Goal: Information Seeking & Learning: Learn about a topic

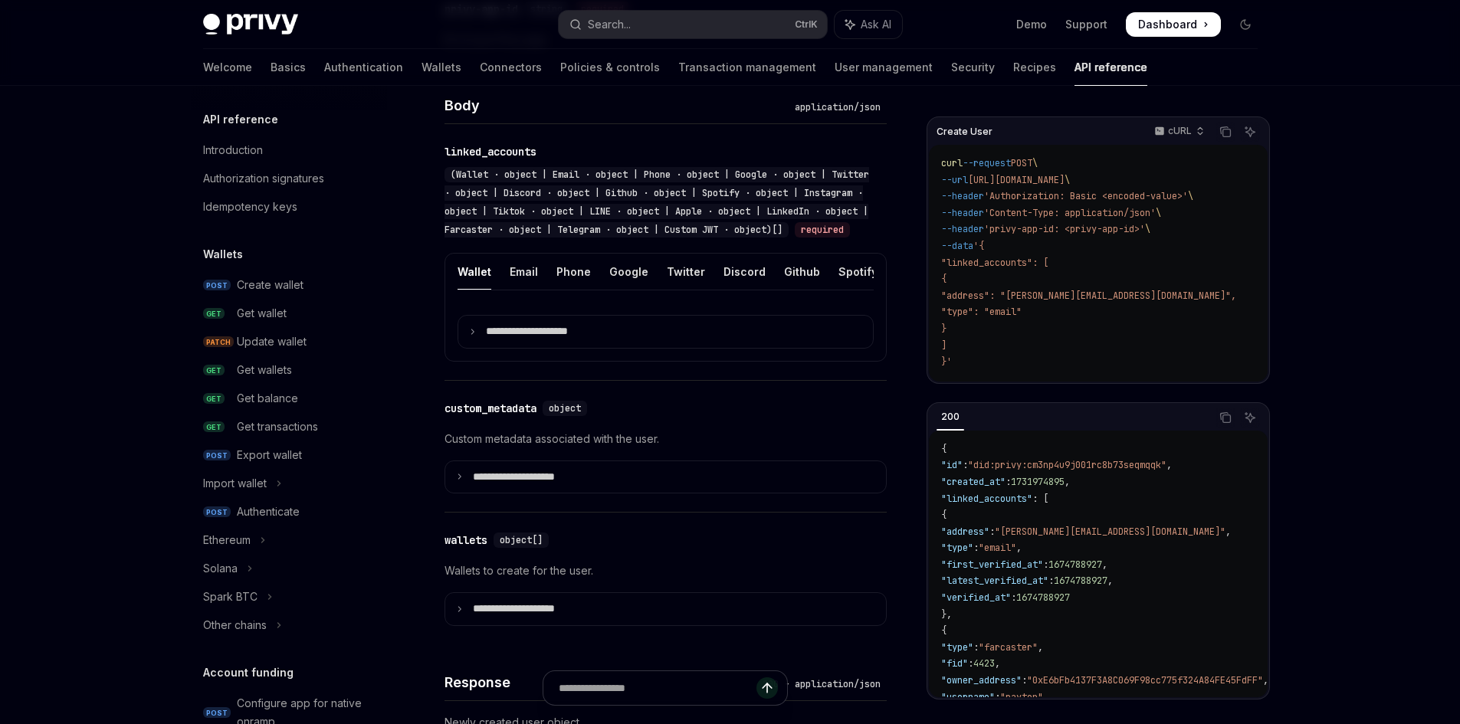
scroll to position [912, 0]
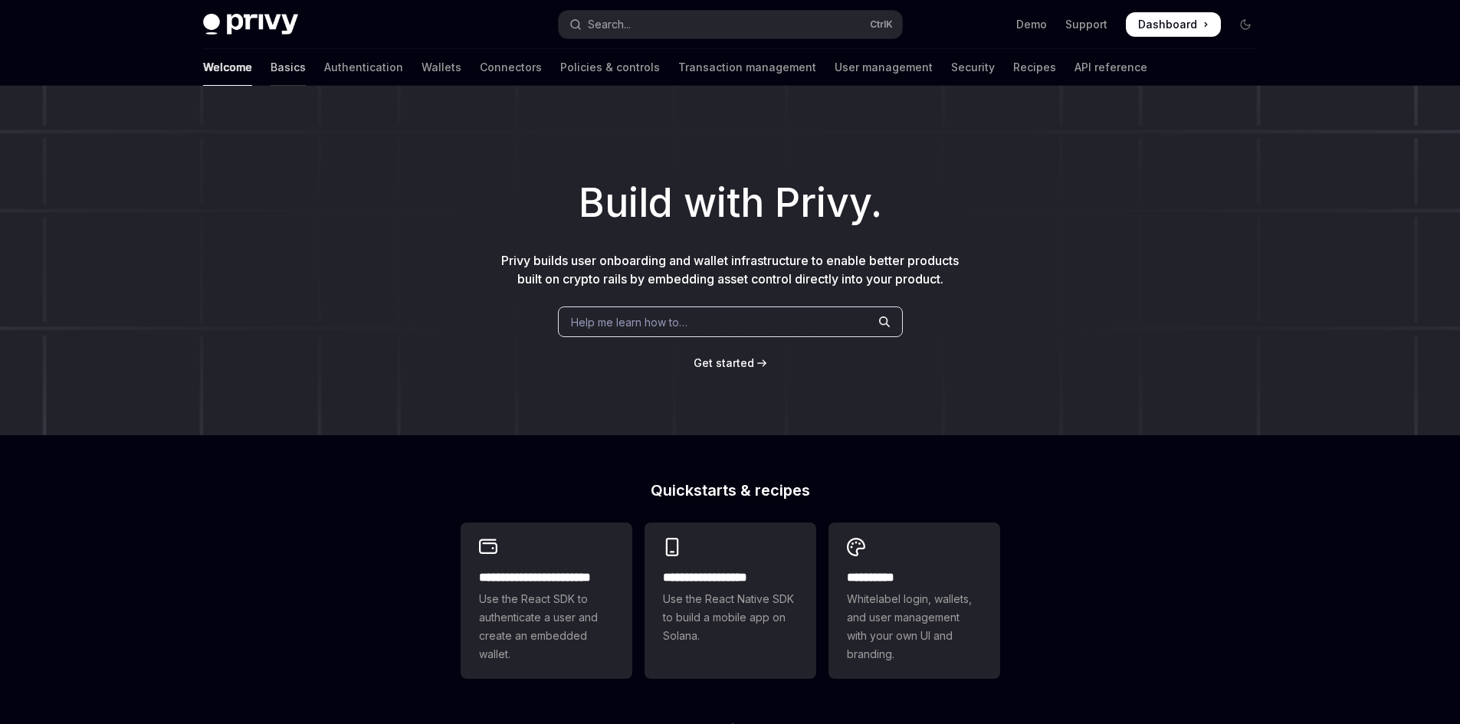
click at [270, 68] on link "Basics" at bounding box center [287, 67] width 35 height 37
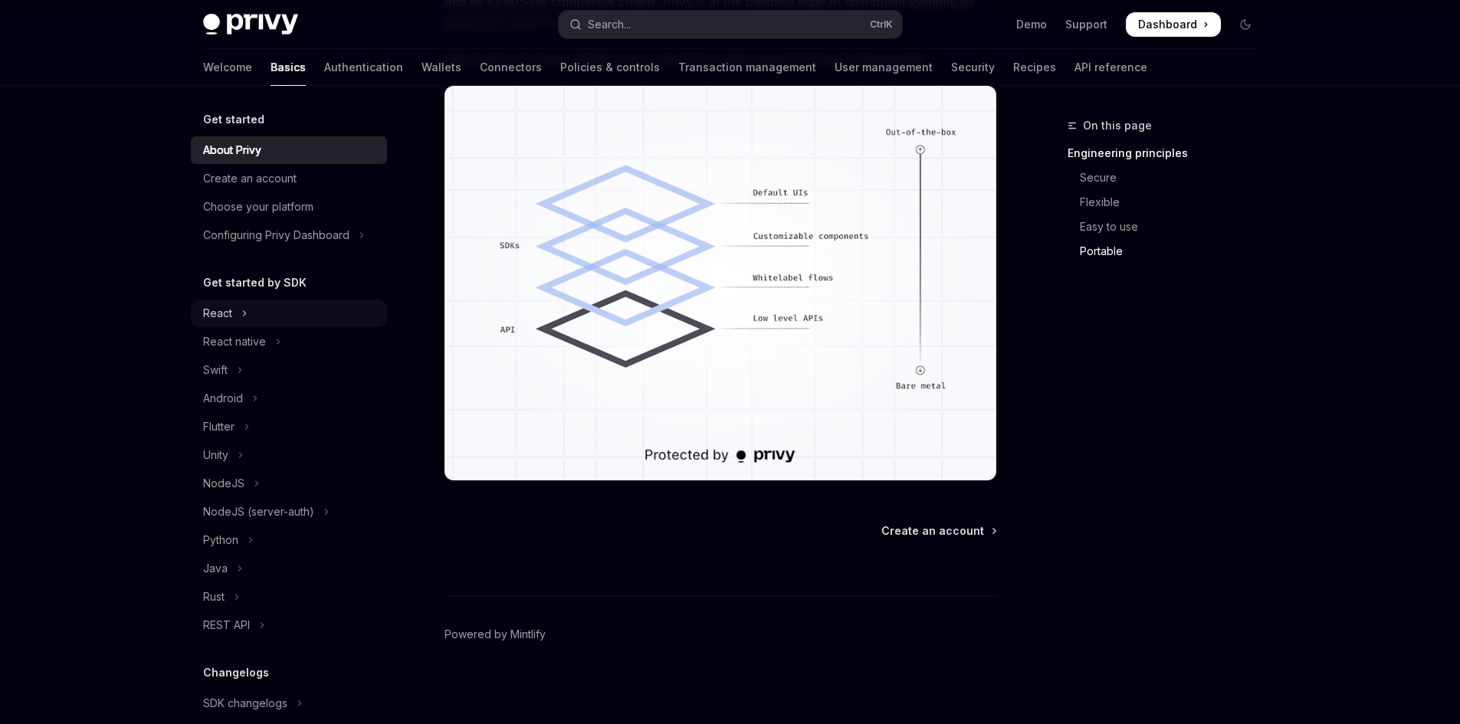
scroll to position [1291, 0]
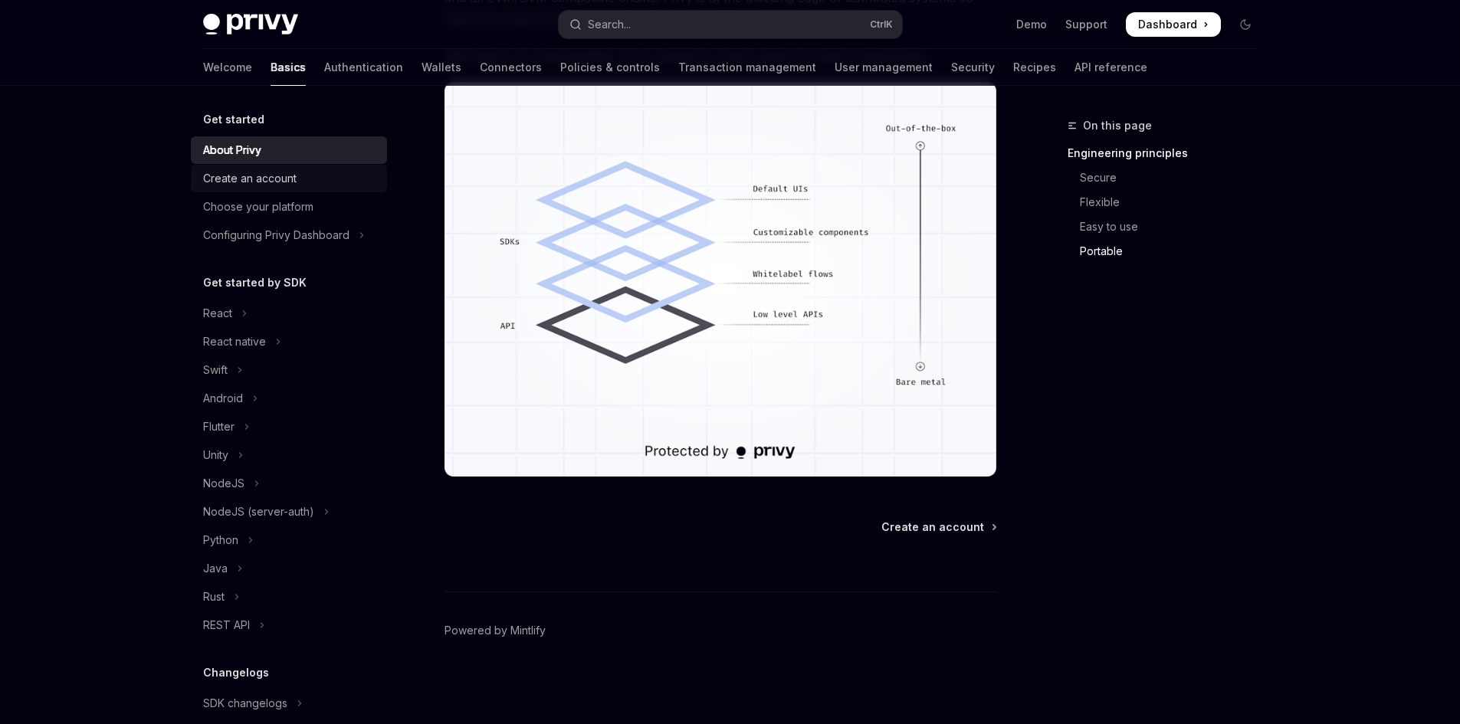
click at [259, 182] on div "Create an account" at bounding box center [249, 178] width 93 height 18
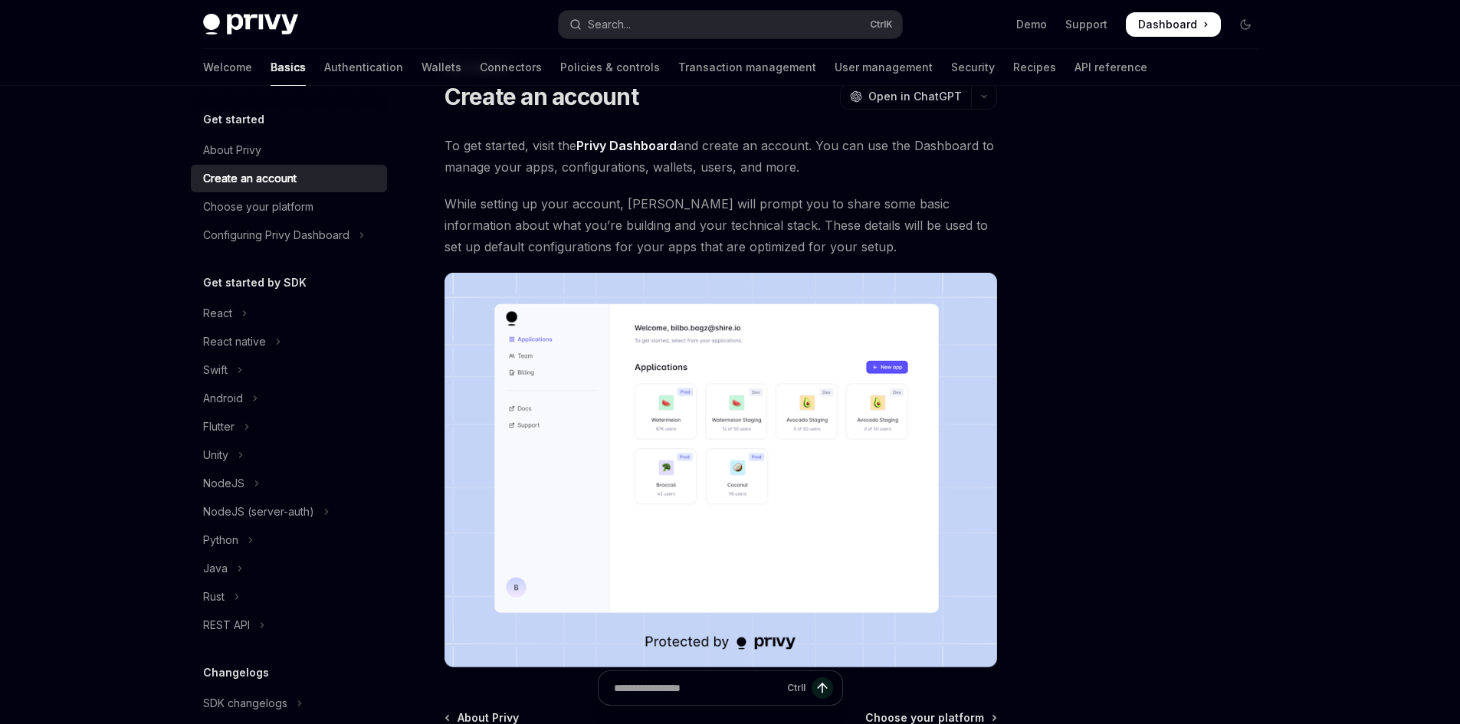
scroll to position [249, 0]
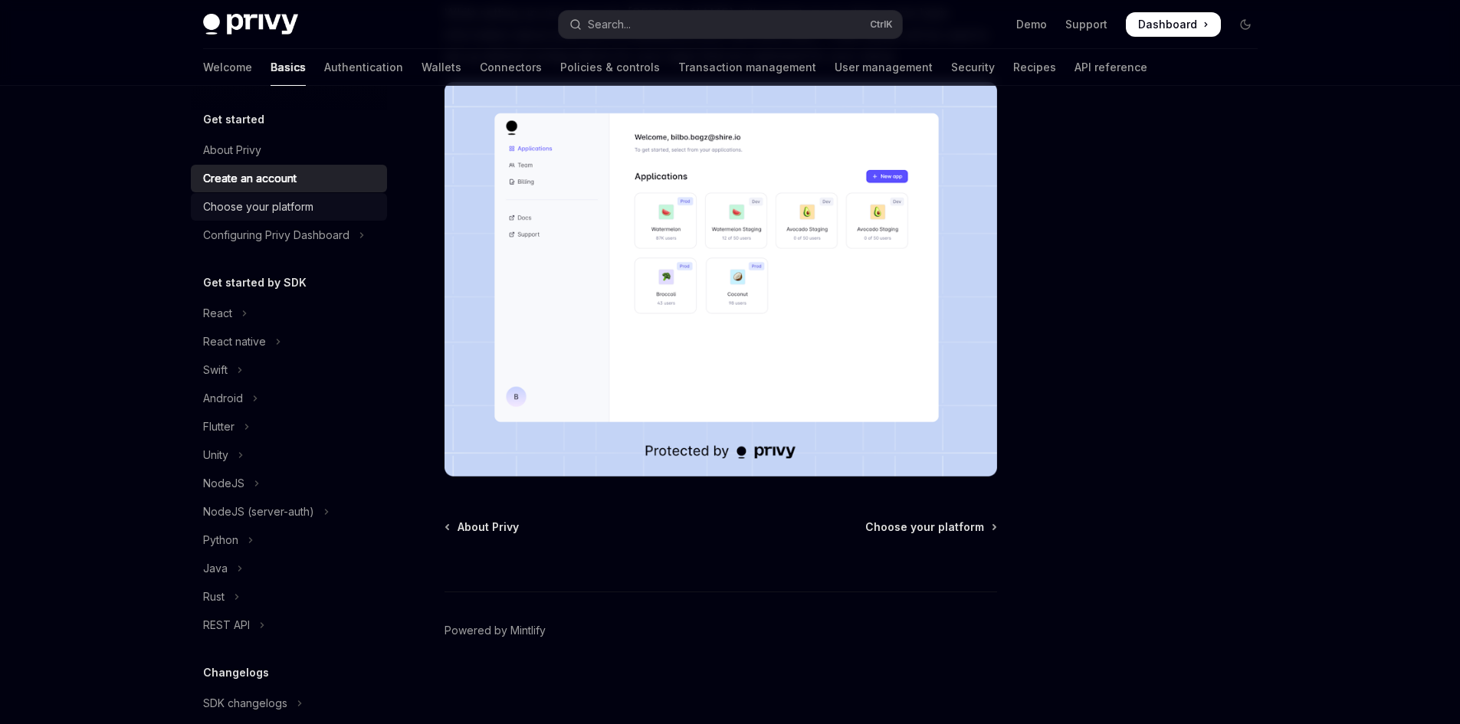
click at [268, 209] on div "Choose your platform" at bounding box center [258, 207] width 110 height 18
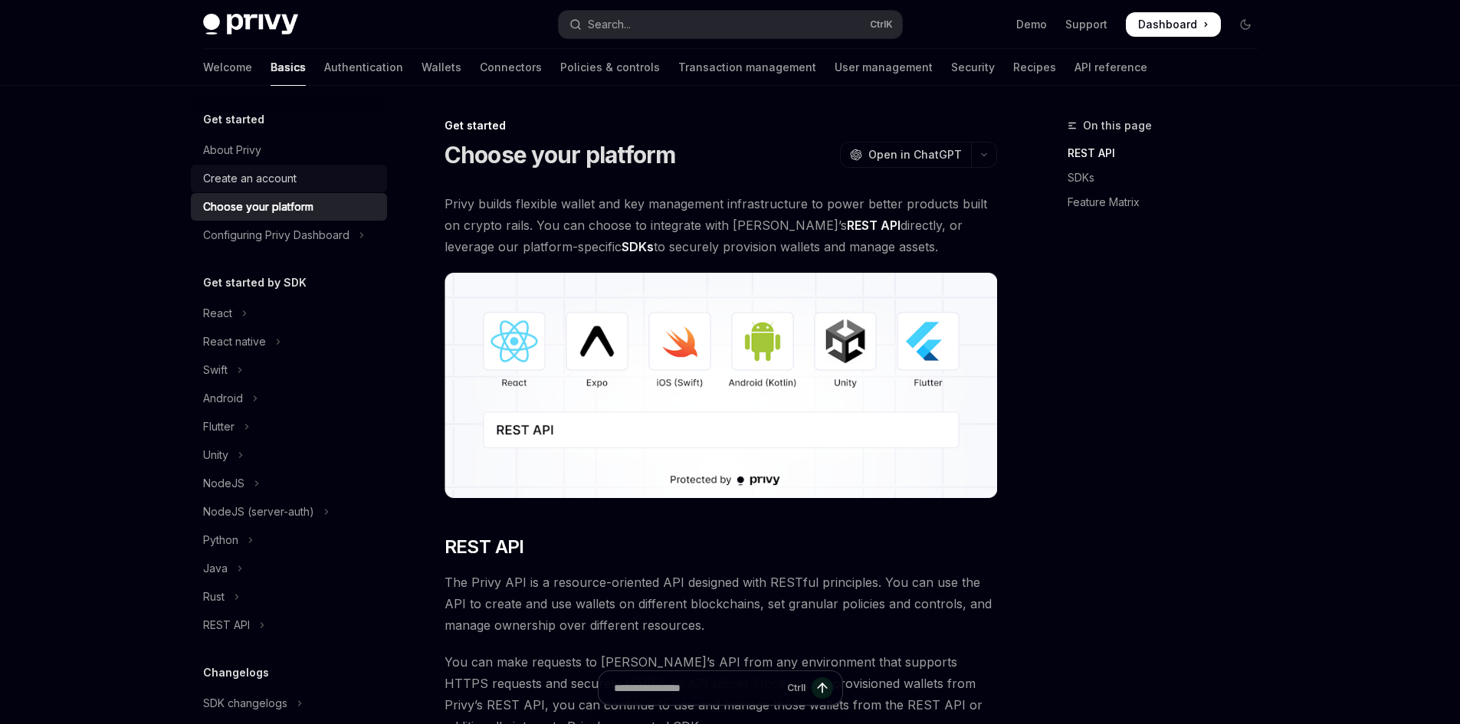
click at [257, 182] on div "Create an account" at bounding box center [249, 178] width 93 height 18
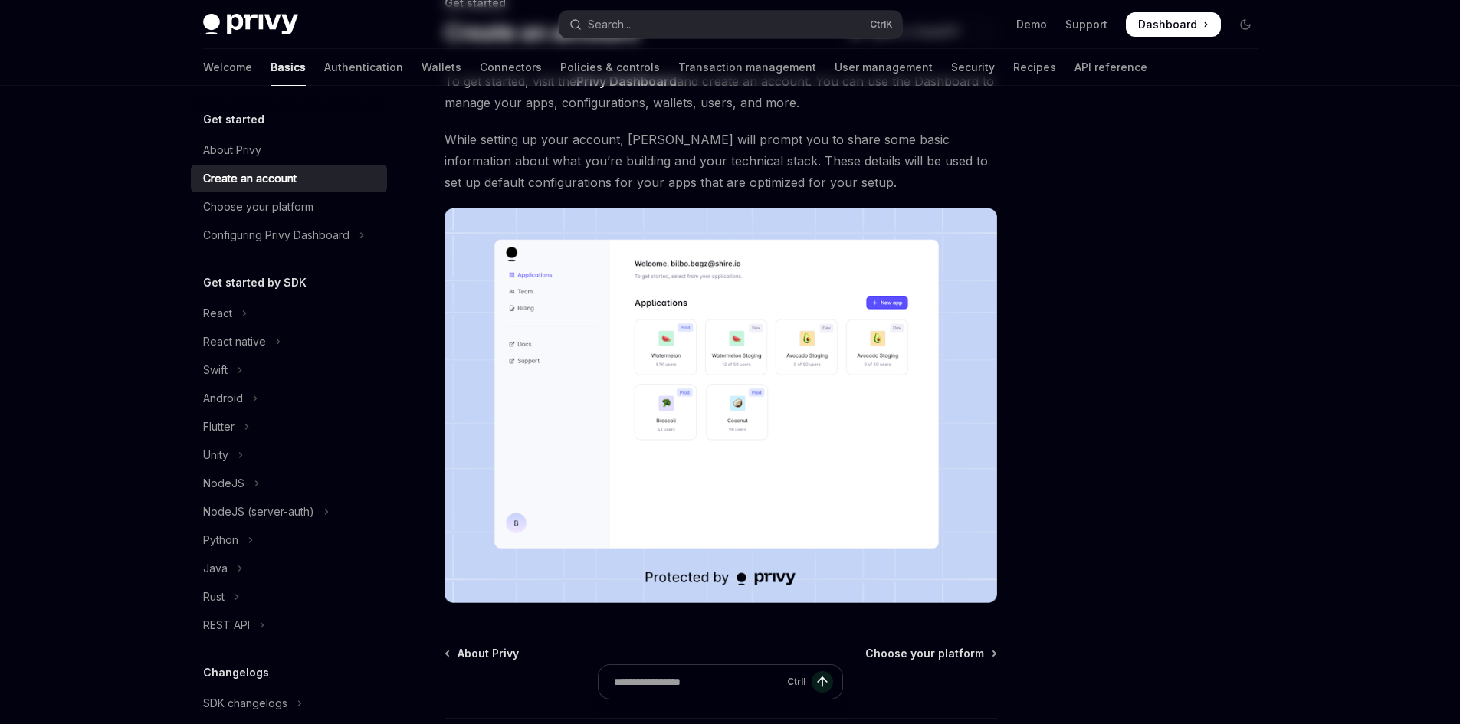
scroll to position [172, 0]
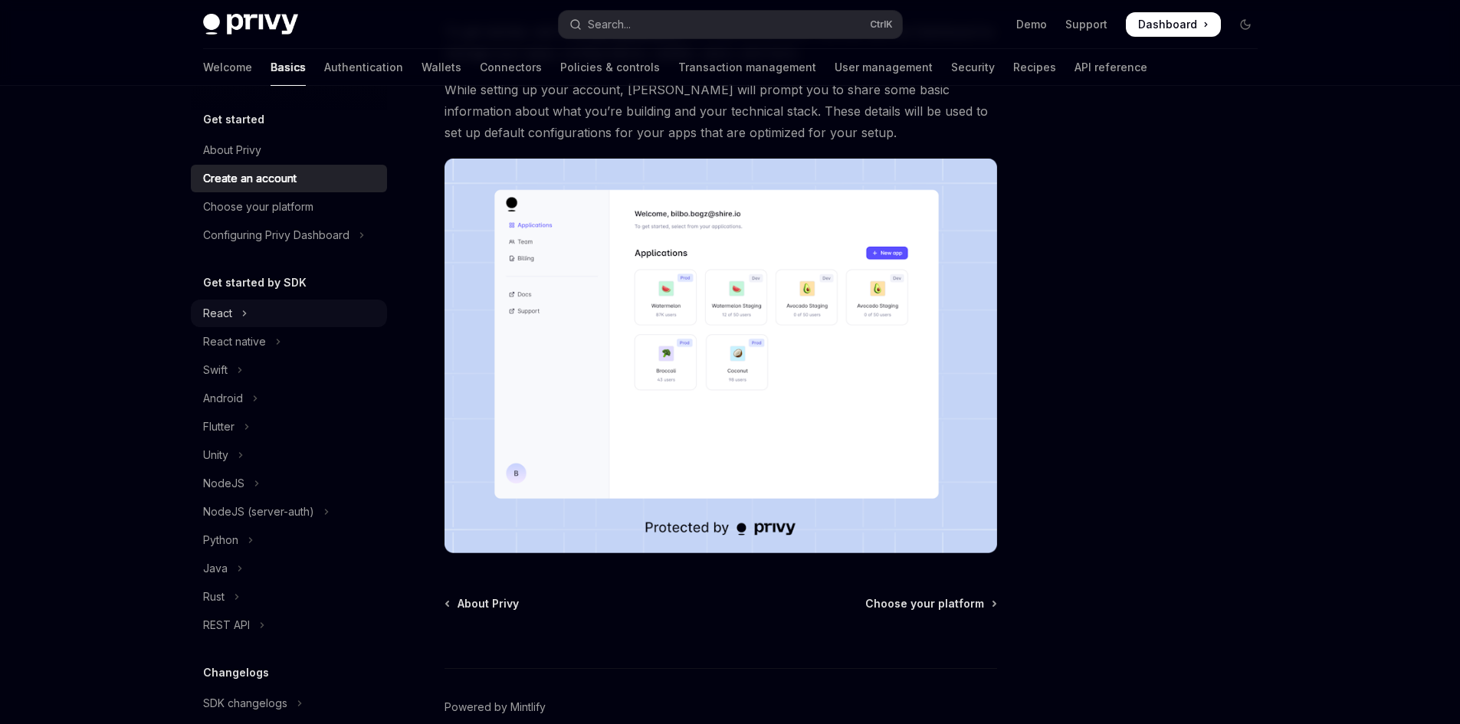
click at [229, 320] on div "React" at bounding box center [217, 313] width 29 height 18
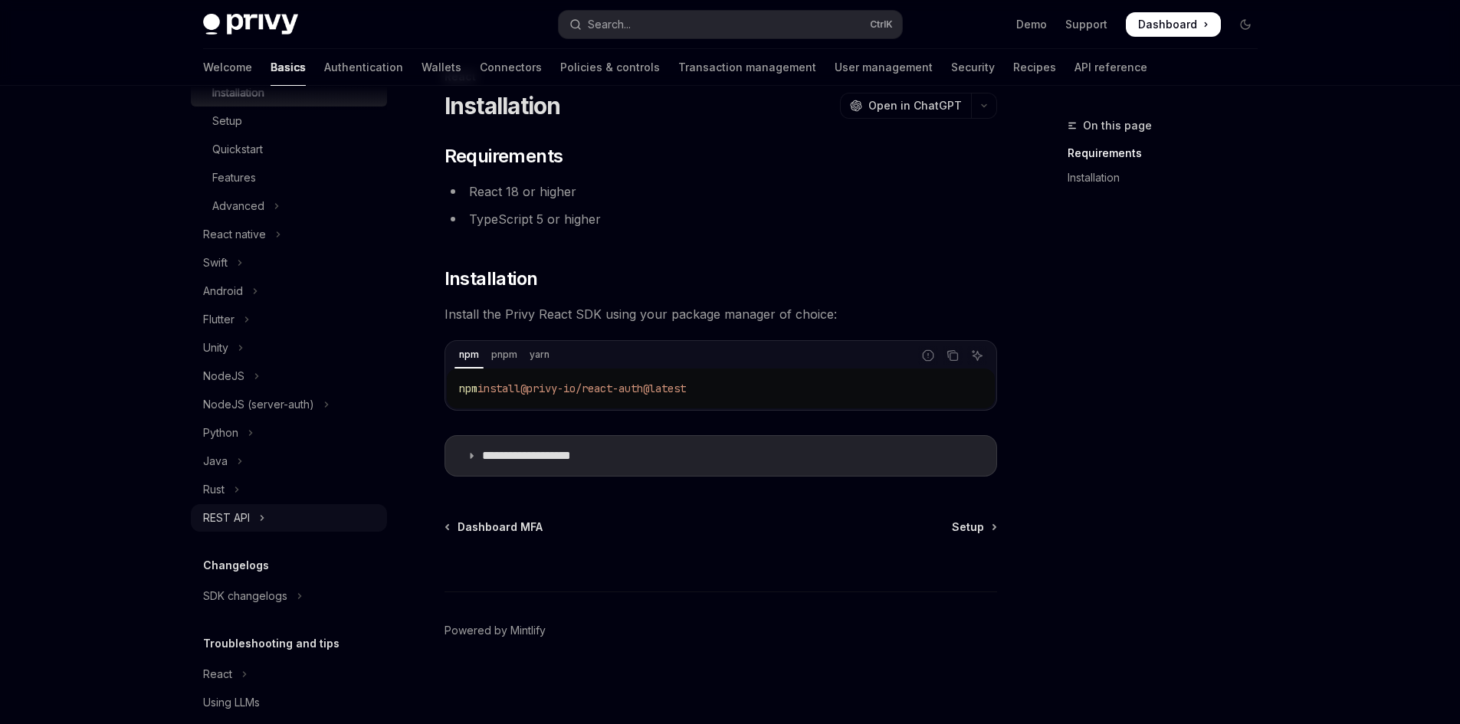
scroll to position [300, 0]
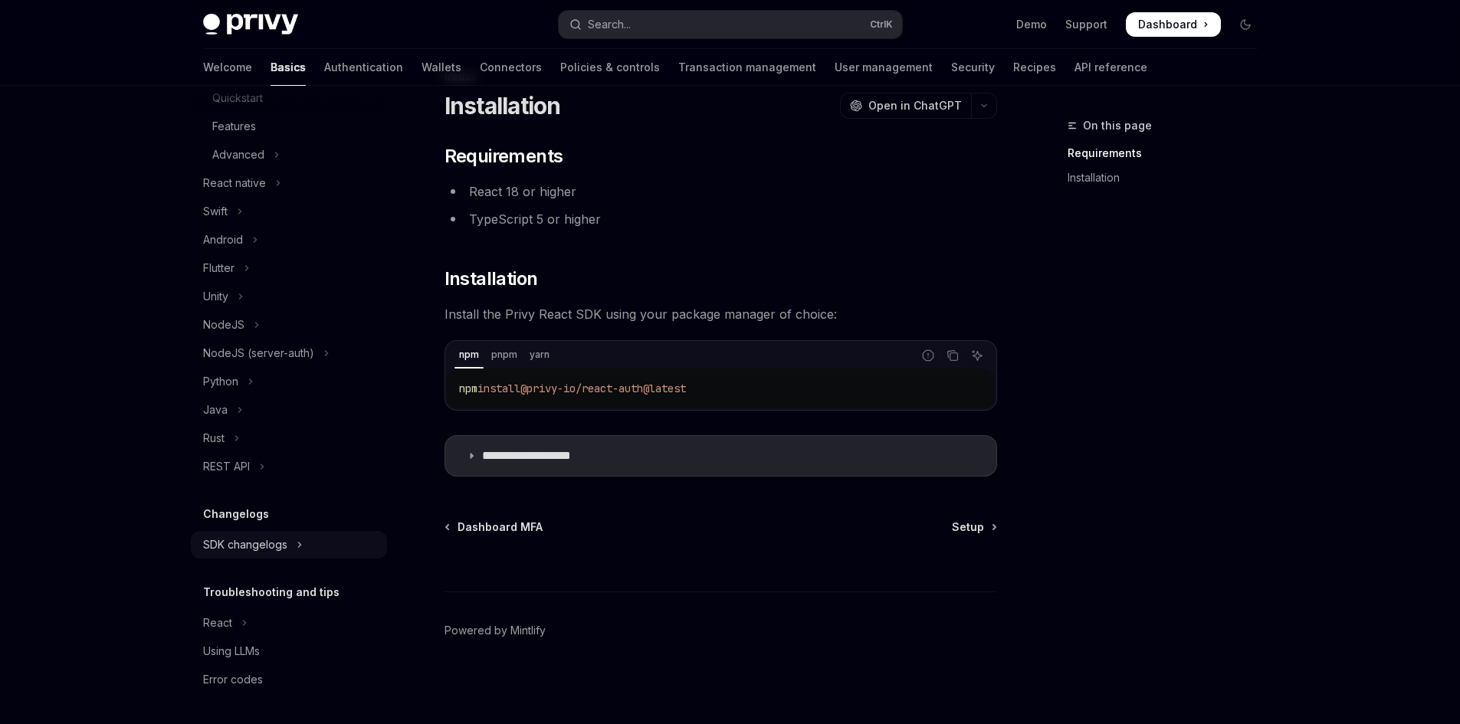
click at [271, 557] on button "SDK changelogs" at bounding box center [289, 545] width 196 height 28
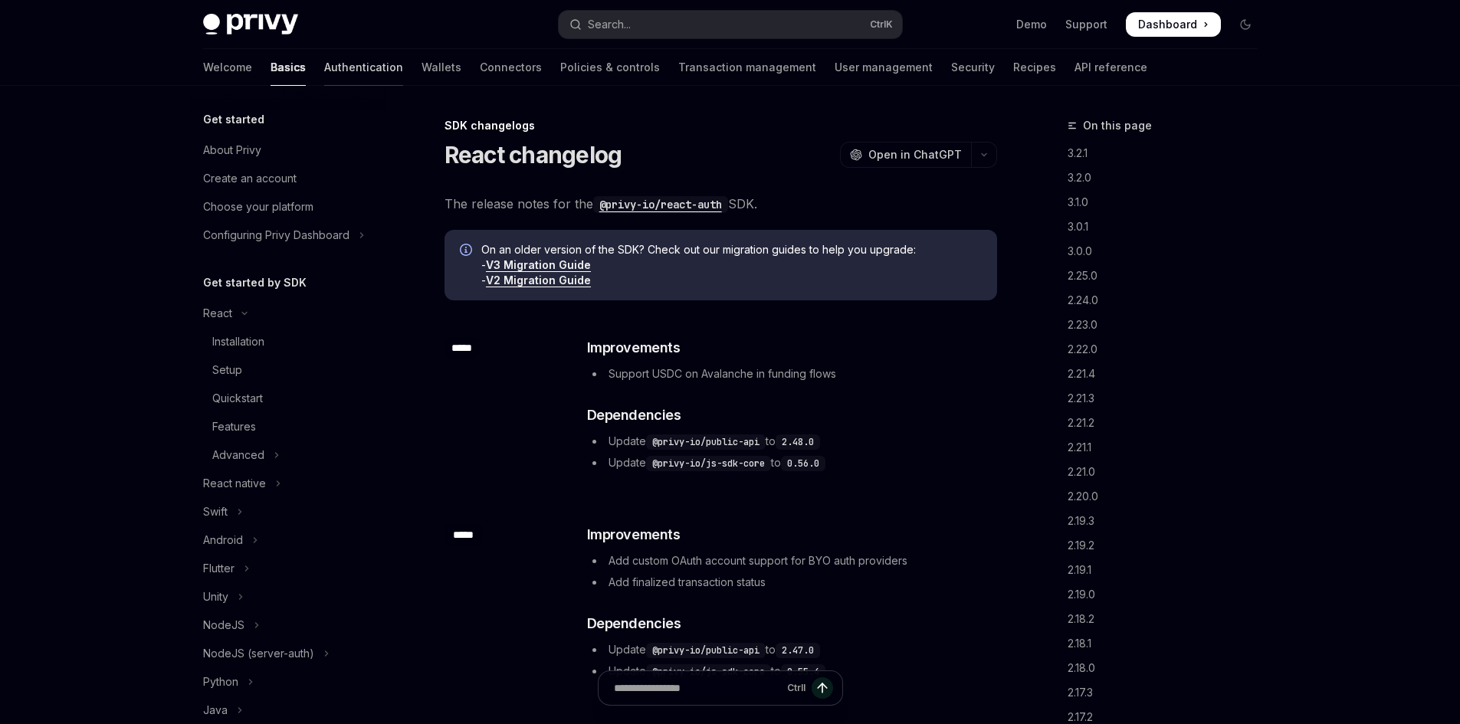
click at [324, 57] on link "Authentication" at bounding box center [363, 67] width 79 height 37
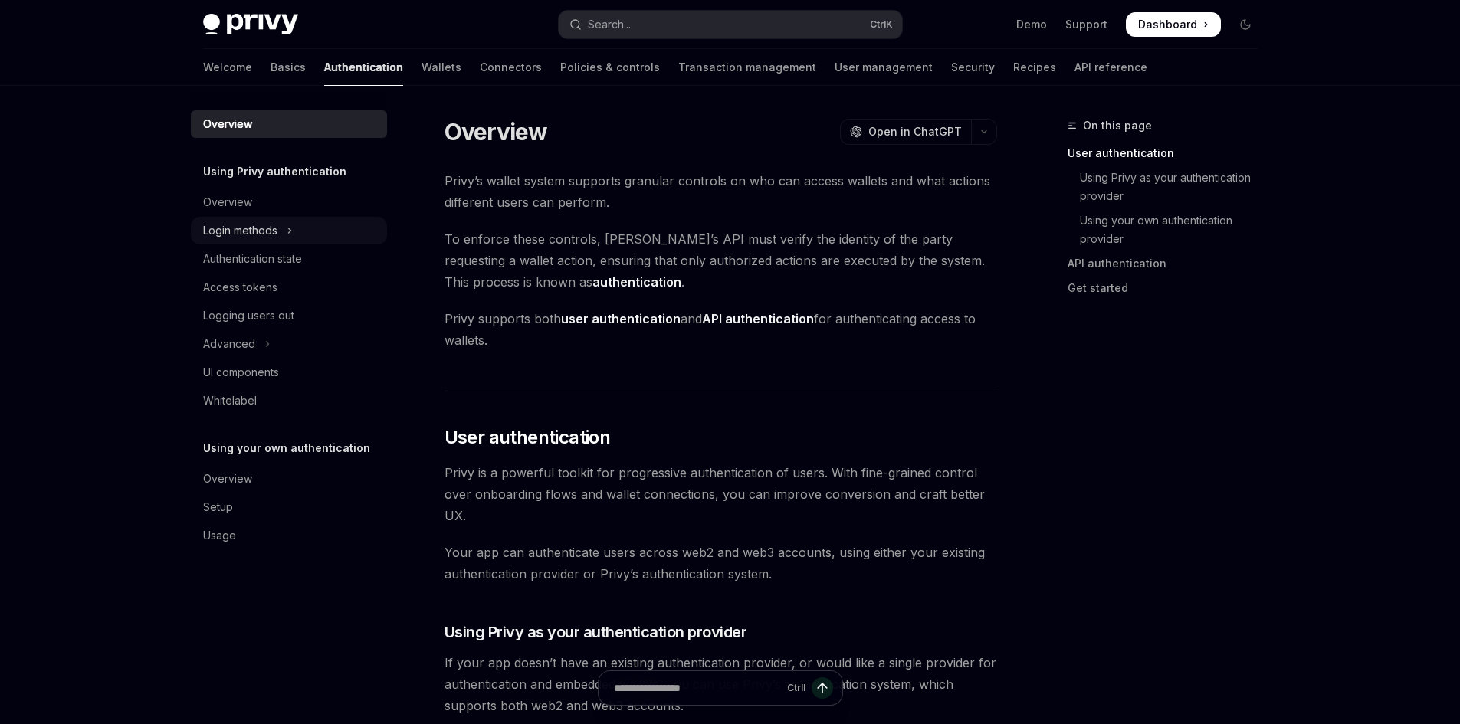
click at [271, 231] on div "Login methods" at bounding box center [240, 230] width 74 height 18
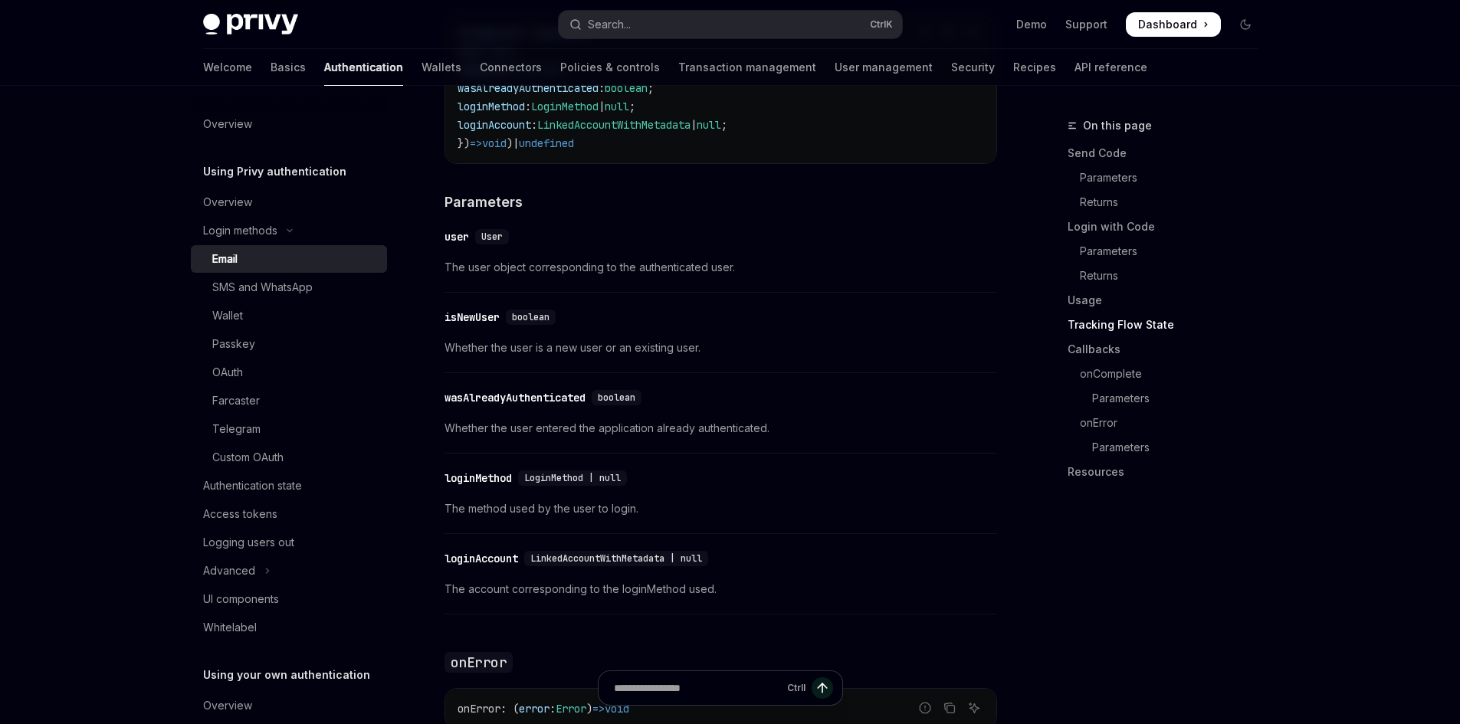
scroll to position [2529, 0]
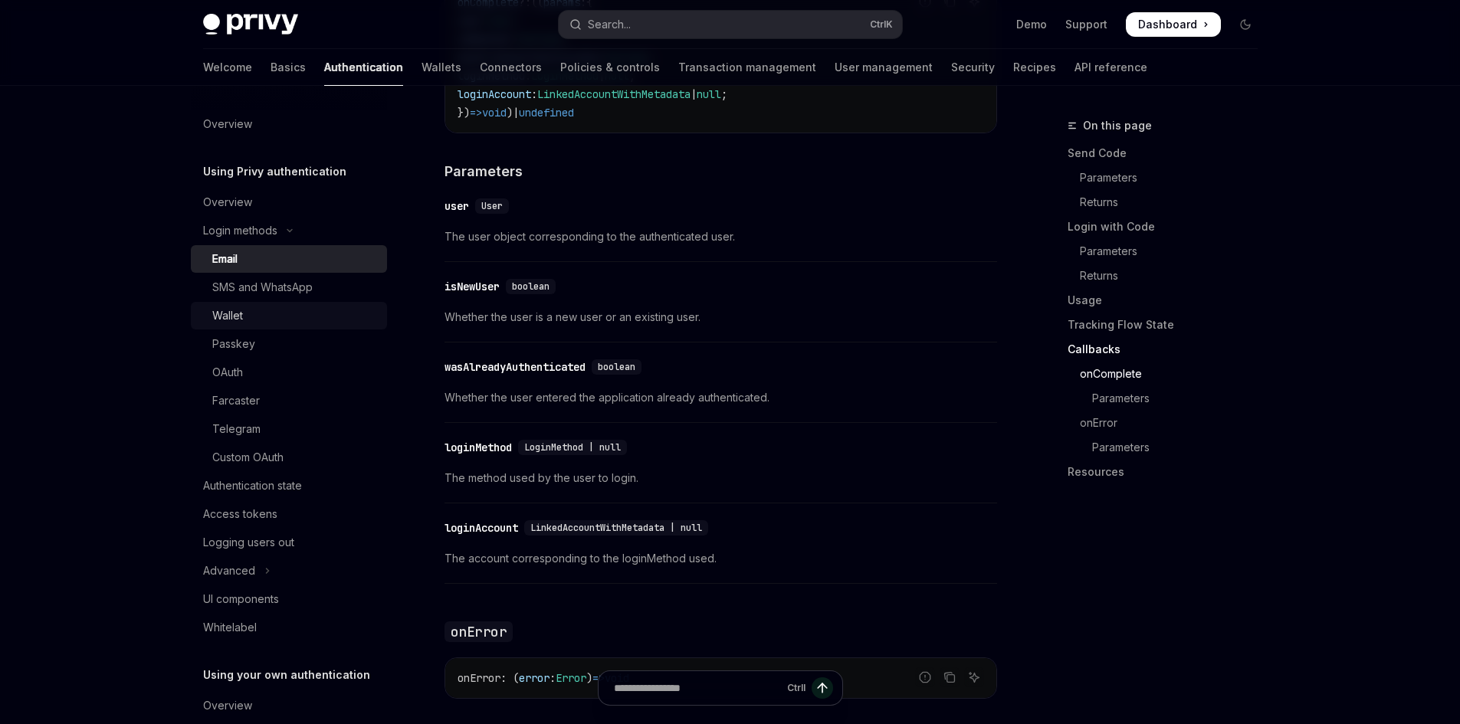
click at [249, 318] on div "Wallet" at bounding box center [295, 316] width 166 height 18
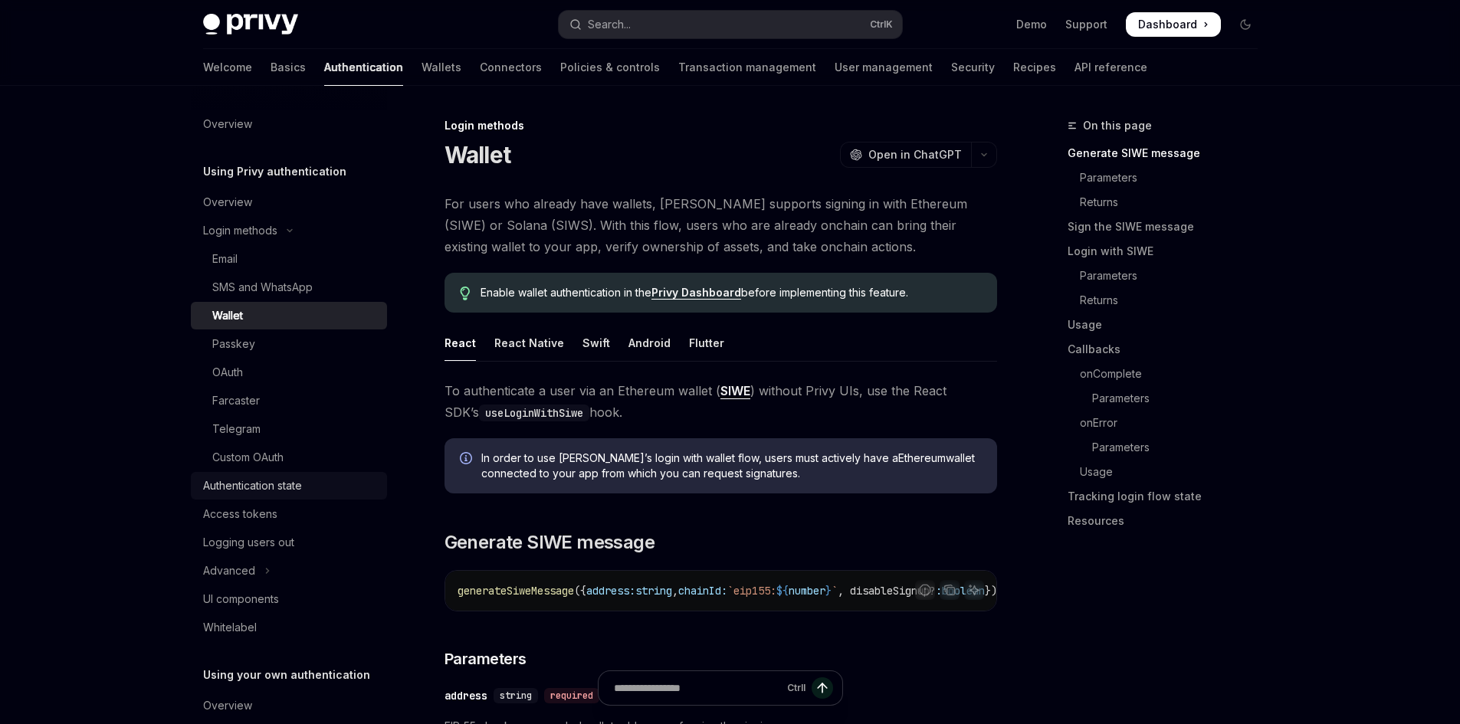
click at [256, 484] on div "Authentication state" at bounding box center [252, 486] width 99 height 18
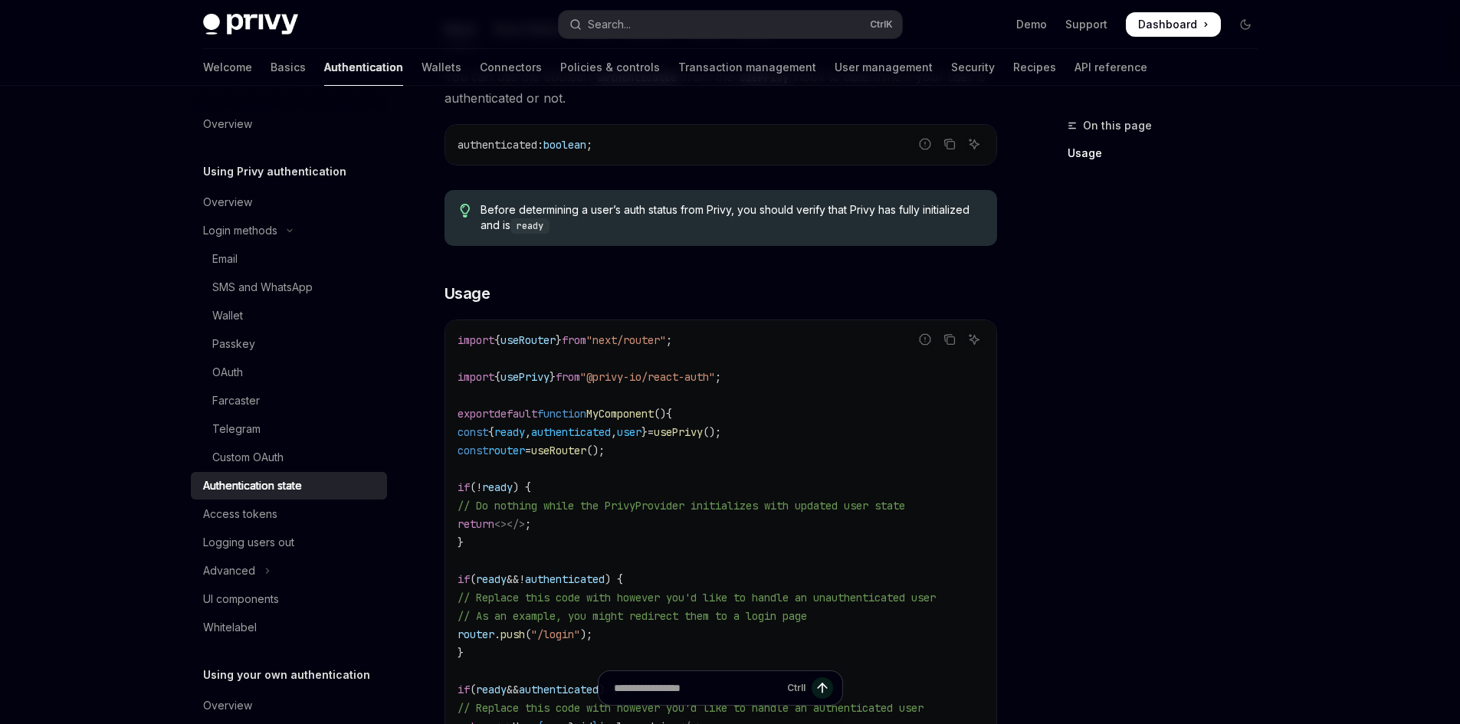
scroll to position [307, 0]
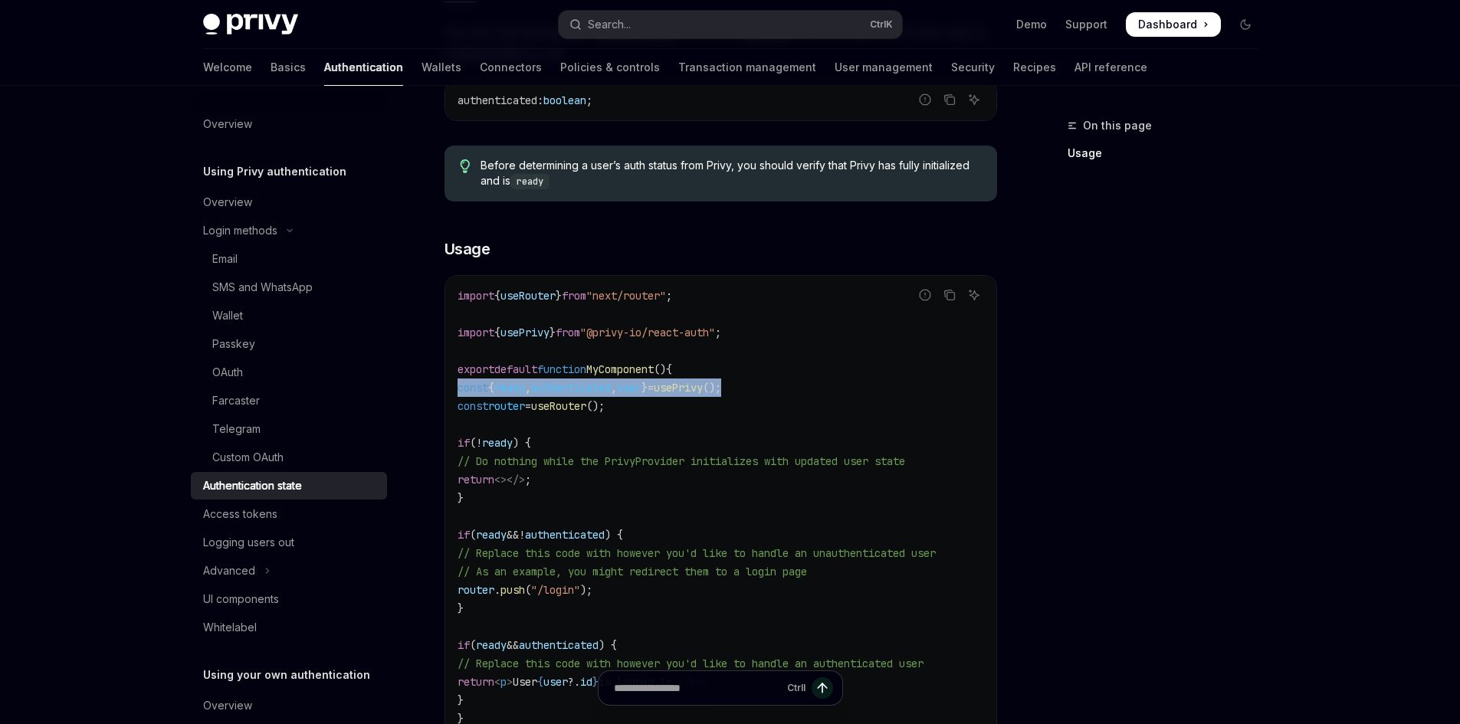
drag, startPoint x: 800, startPoint y: 384, endPoint x: 443, endPoint y: 391, distance: 357.1
click at [443, 391] on div "Using Privy authentication Authentication state OpenAI Open in ChatGPT OpenAI O…" at bounding box center [577, 411] width 846 height 1202
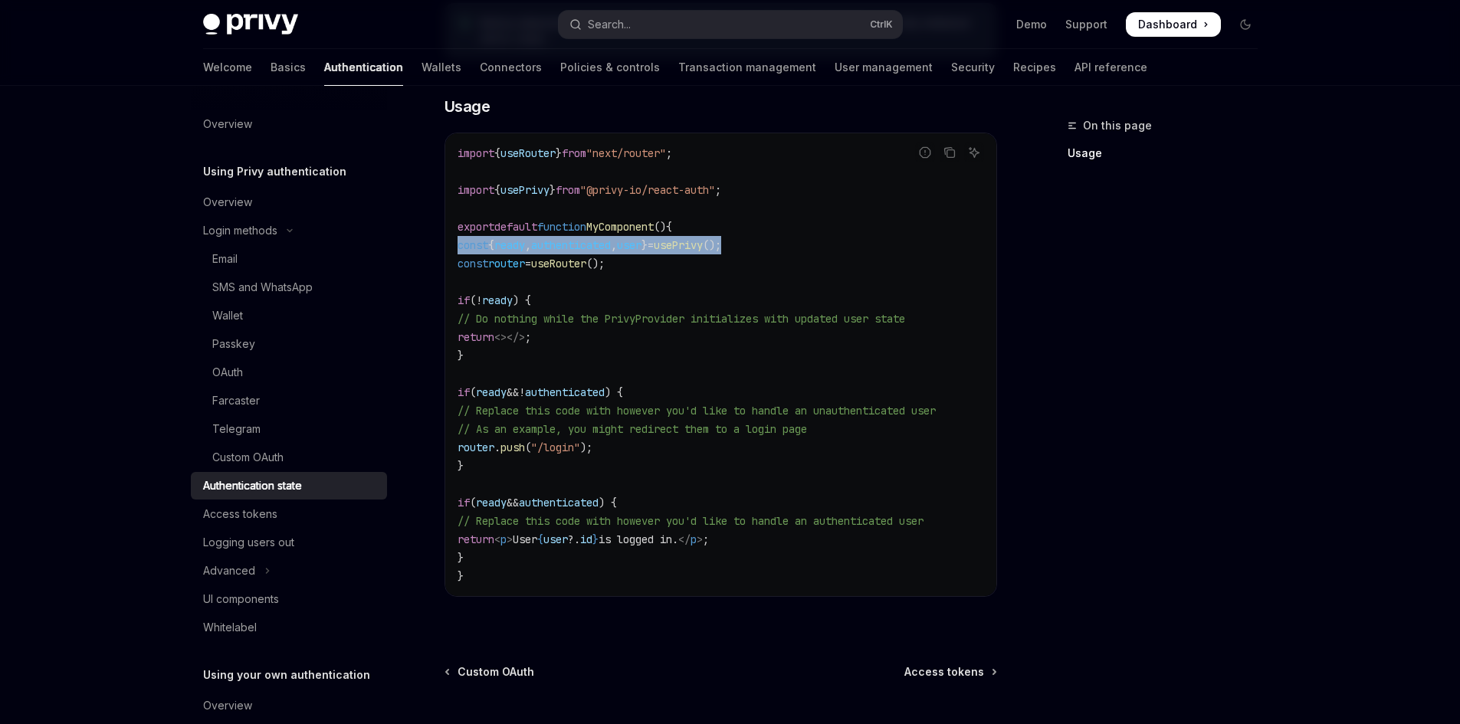
scroll to position [383, 0]
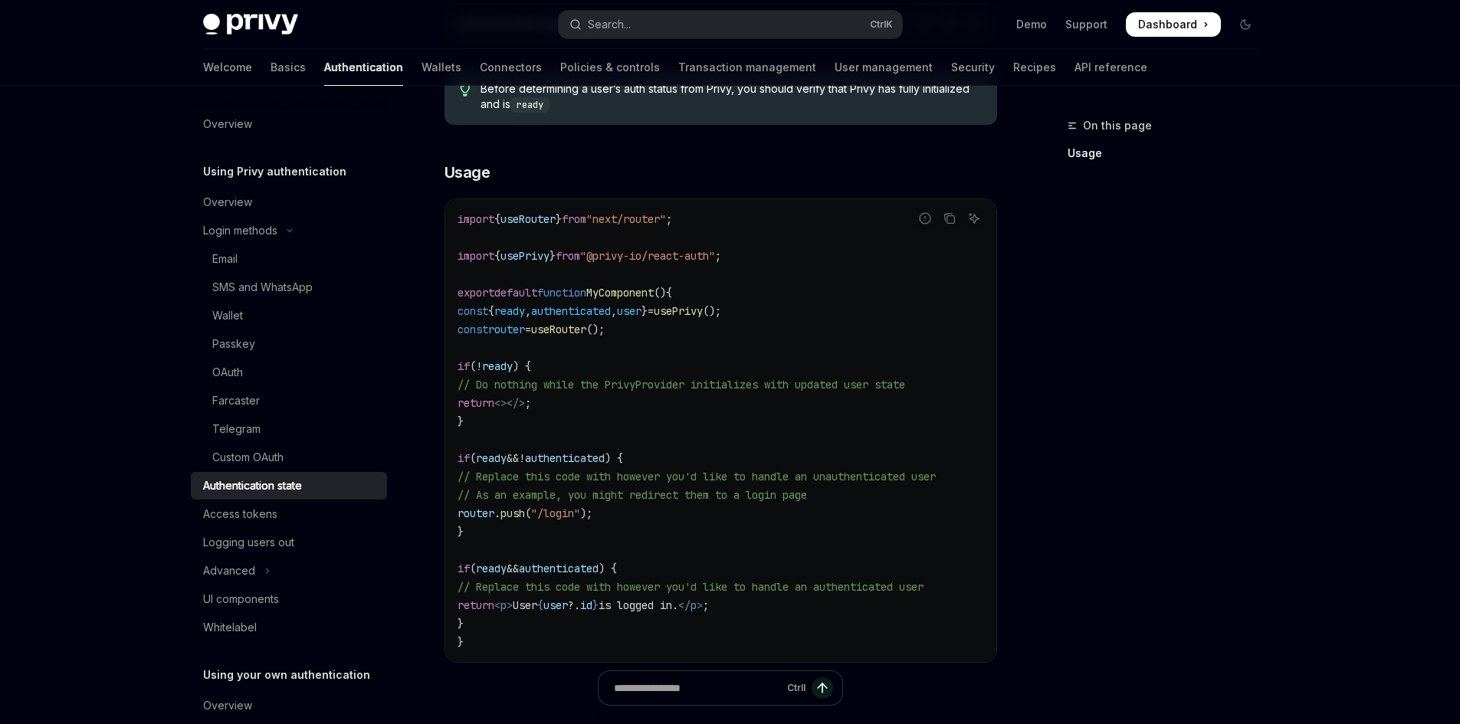
click at [507, 567] on span "ready" at bounding box center [491, 569] width 31 height 14
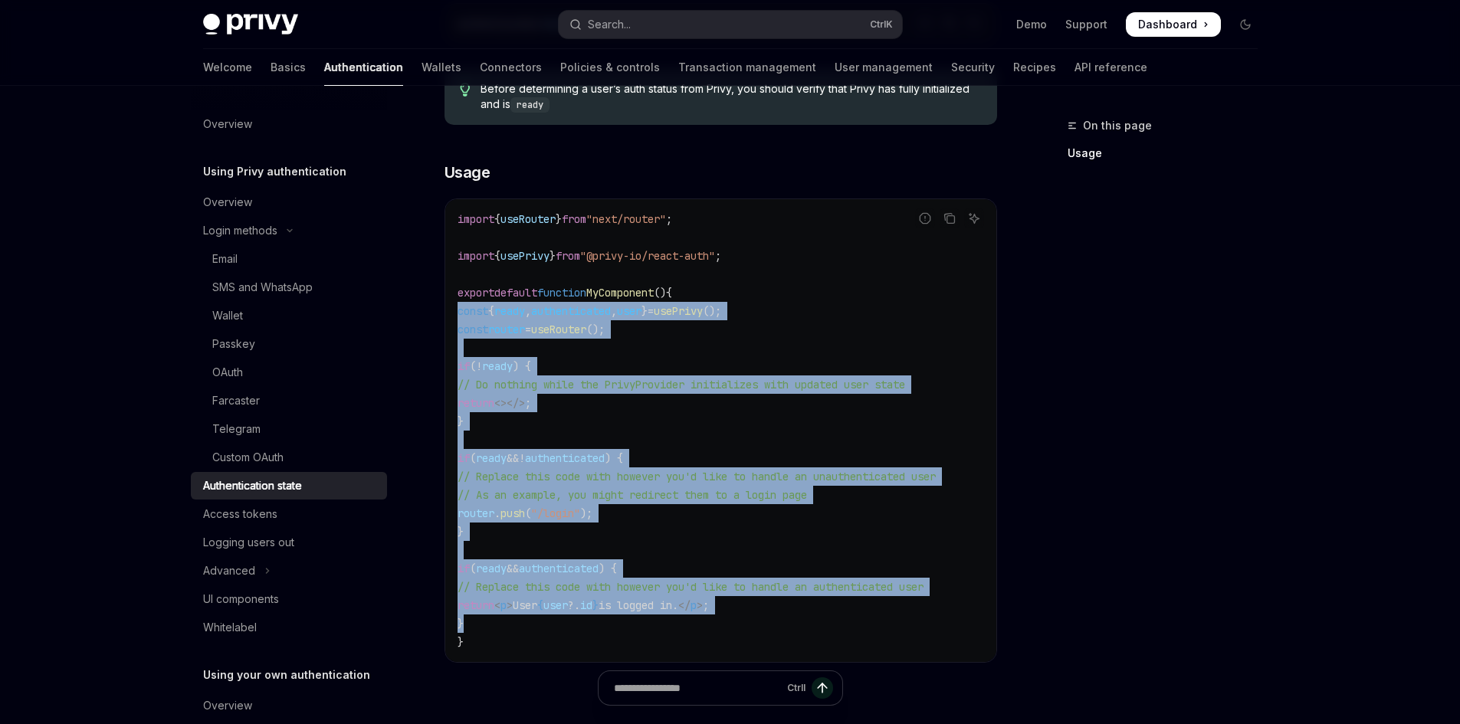
drag, startPoint x: 487, startPoint y: 618, endPoint x: 443, endPoint y: 320, distance: 302.1
click at [443, 320] on div "Using Privy authentication Authentication state OpenAI Open in ChatGPT OpenAI O…" at bounding box center [577, 334] width 846 height 1202
copy code "const { ready , authenticated , user } = usePrivy (); const router = useRouter …"
click at [788, 336] on code "import { useRouter } from "next/router" ; import { usePrivy } from "@privy-io/r…" at bounding box center [720, 430] width 526 height 441
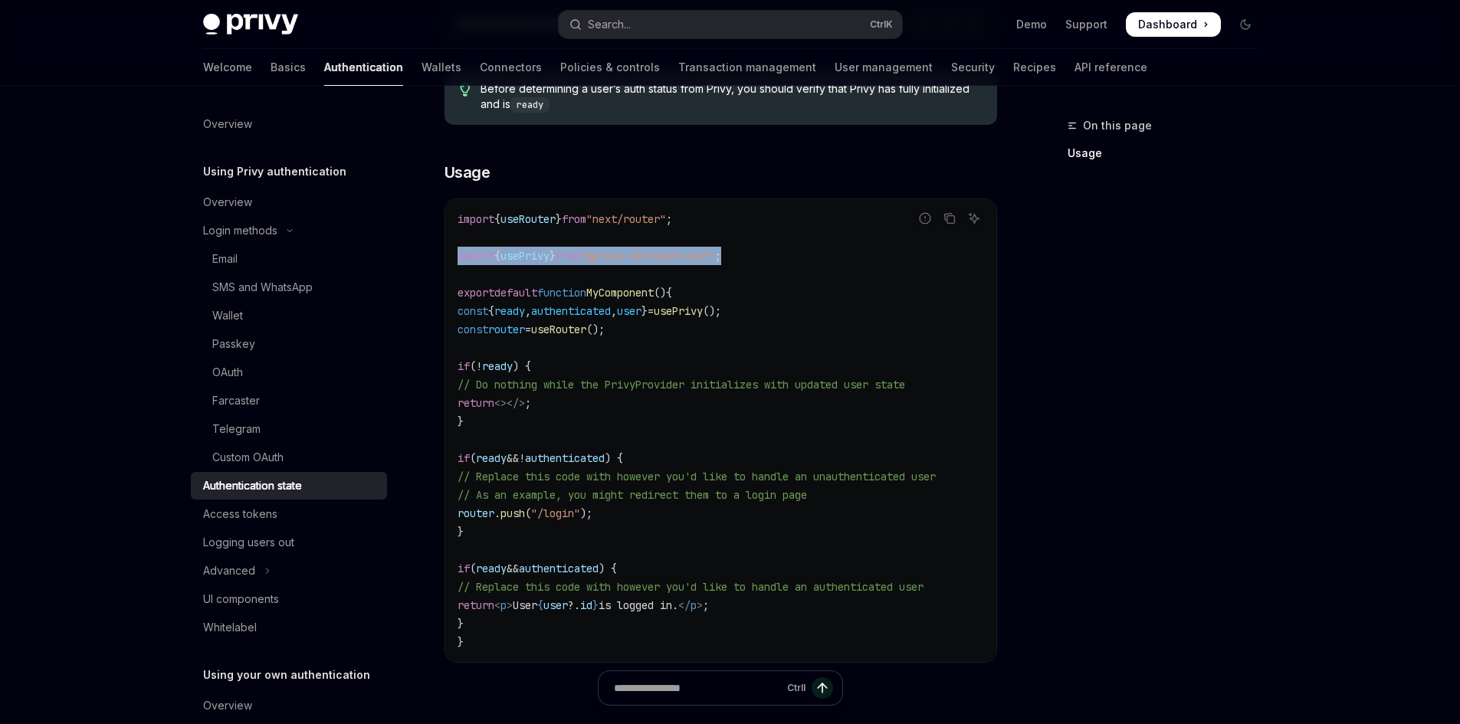
drag, startPoint x: 795, startPoint y: 254, endPoint x: 438, endPoint y: 257, distance: 357.1
click at [438, 257] on div "Using Privy authentication Authentication state OpenAI Open in ChatGPT OpenAI O…" at bounding box center [577, 334] width 846 height 1202
copy span "import { usePrivy } from "@privy-io/react-auth" ;"
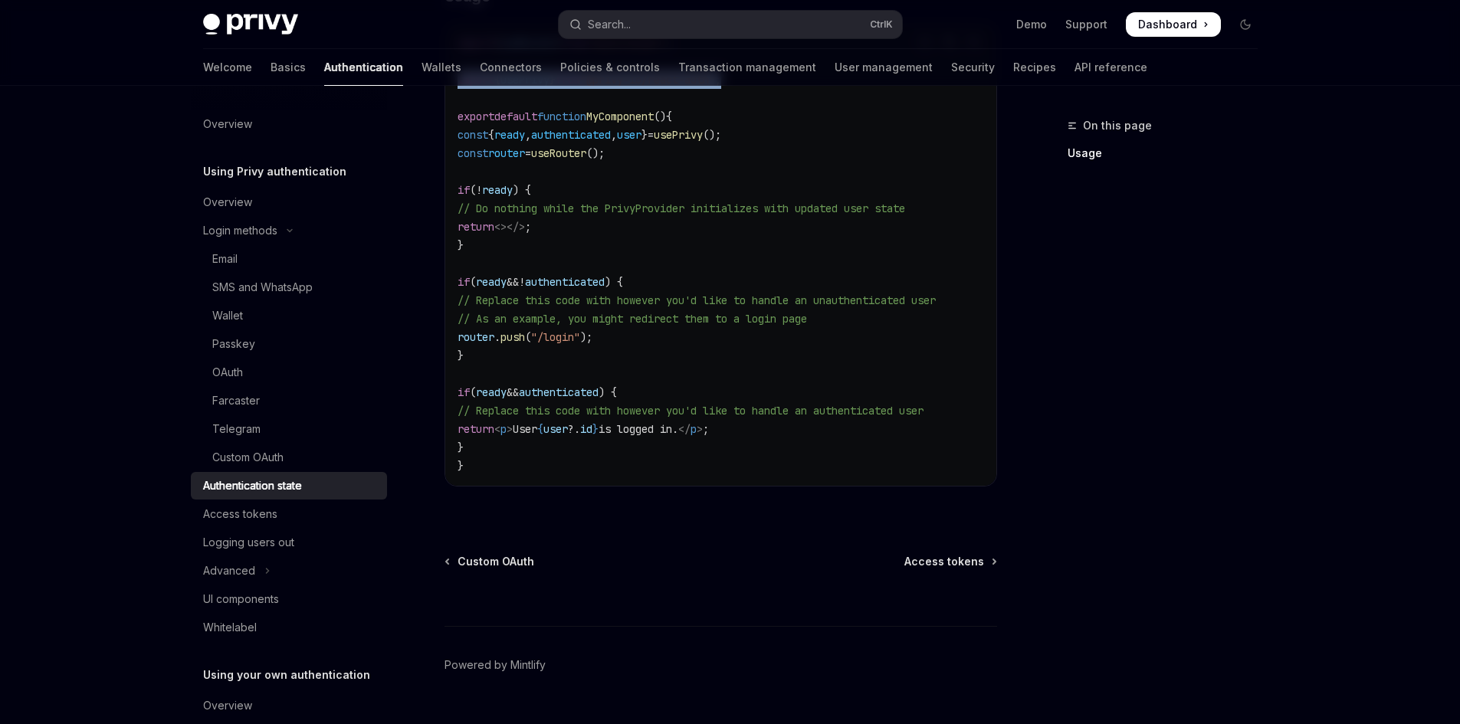
scroll to position [600, 0]
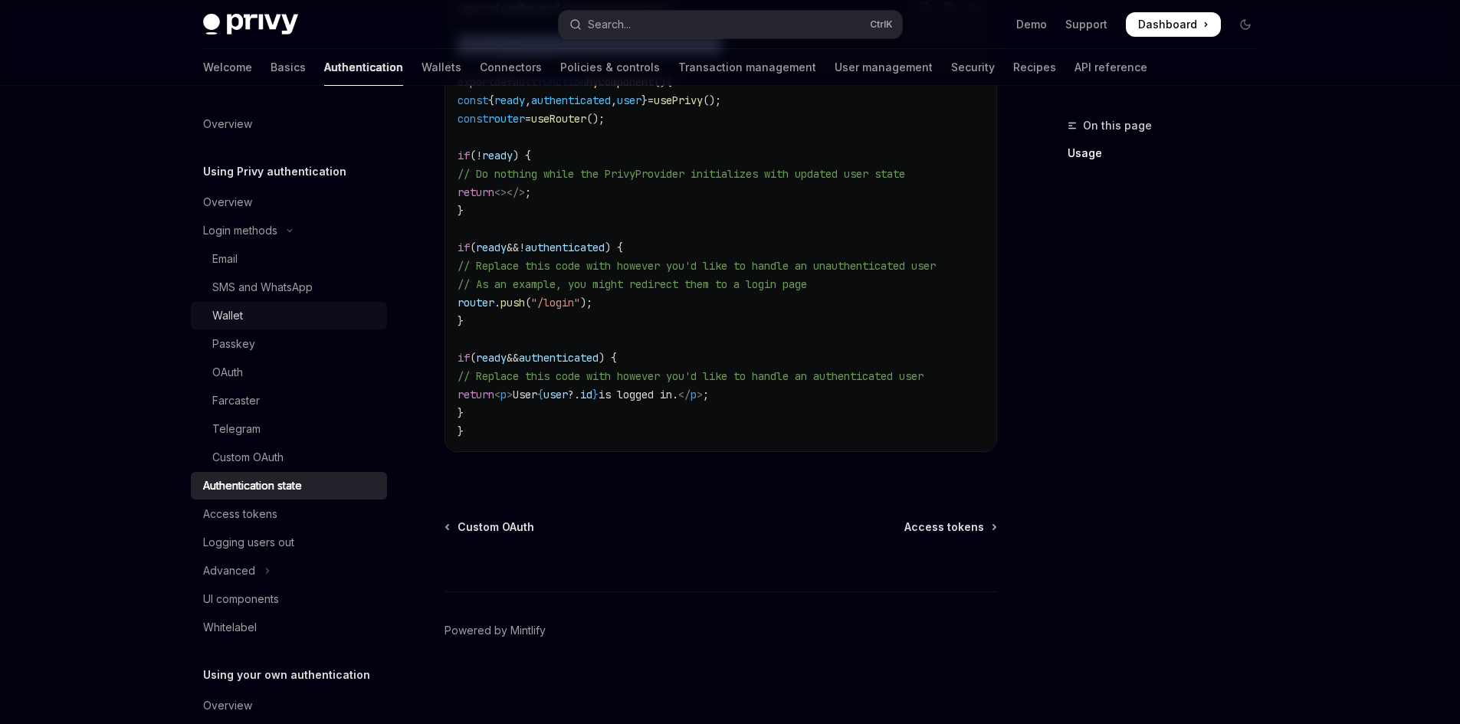
click at [226, 323] on div "Wallet" at bounding box center [227, 316] width 31 height 18
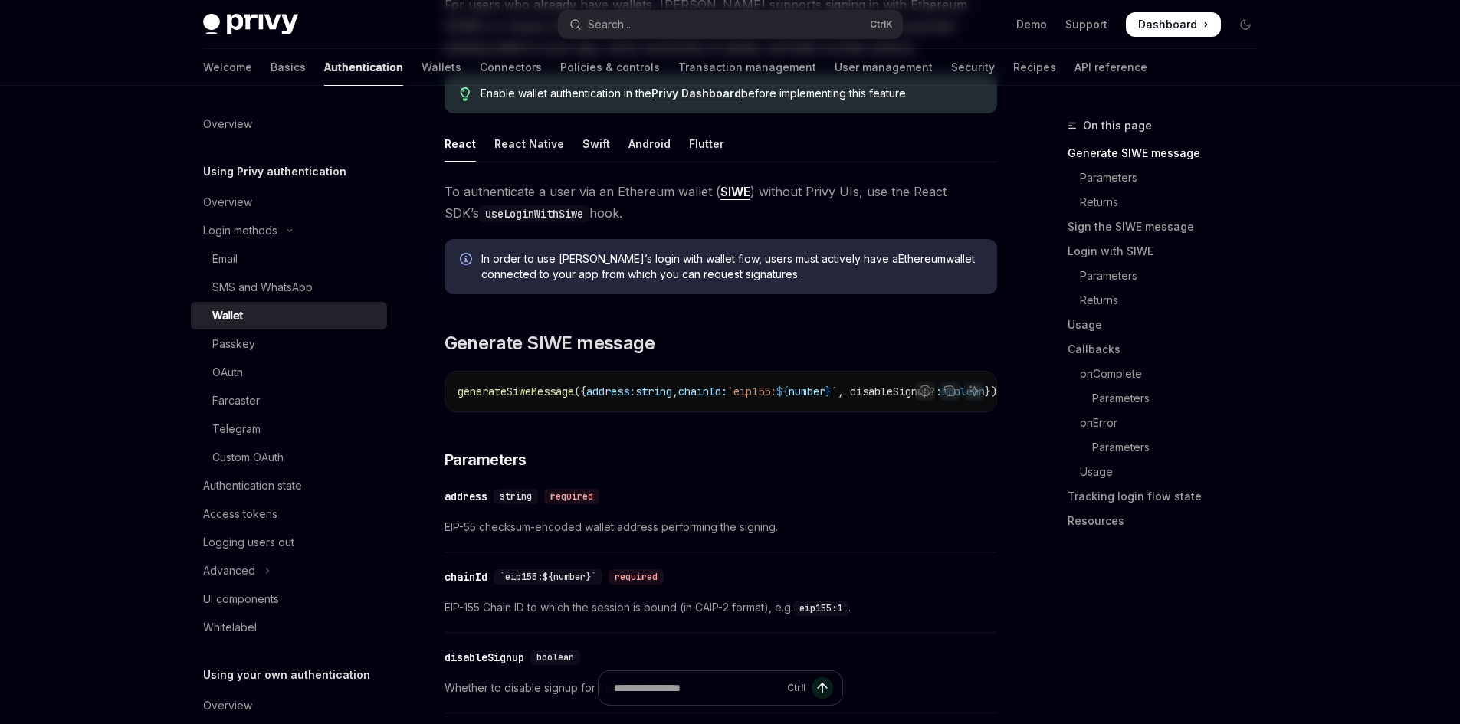
scroll to position [307, 0]
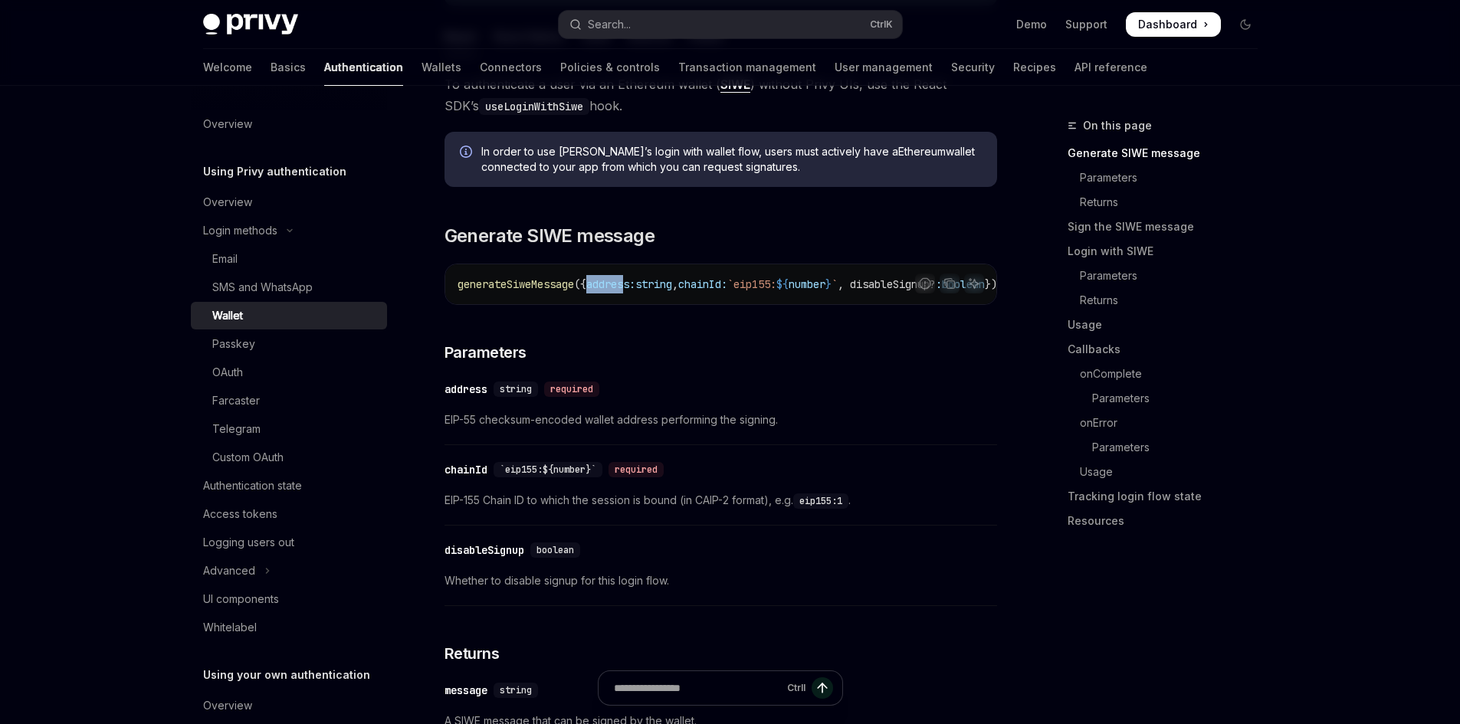
drag, startPoint x: 595, startPoint y: 299, endPoint x: 638, endPoint y: 300, distance: 42.9
click at [638, 300] on div "generateSiweMessage ({ address: string , chainId: `eip155: ${ number } ` , disa…" at bounding box center [720, 284] width 551 height 40
click at [651, 303] on div "generateSiweMessage ({ address: string , chainId: `eip155: ${ number } ` , disa…" at bounding box center [720, 284] width 551 height 40
click at [898, 363] on h3 "​ Parameters" at bounding box center [720, 352] width 552 height 21
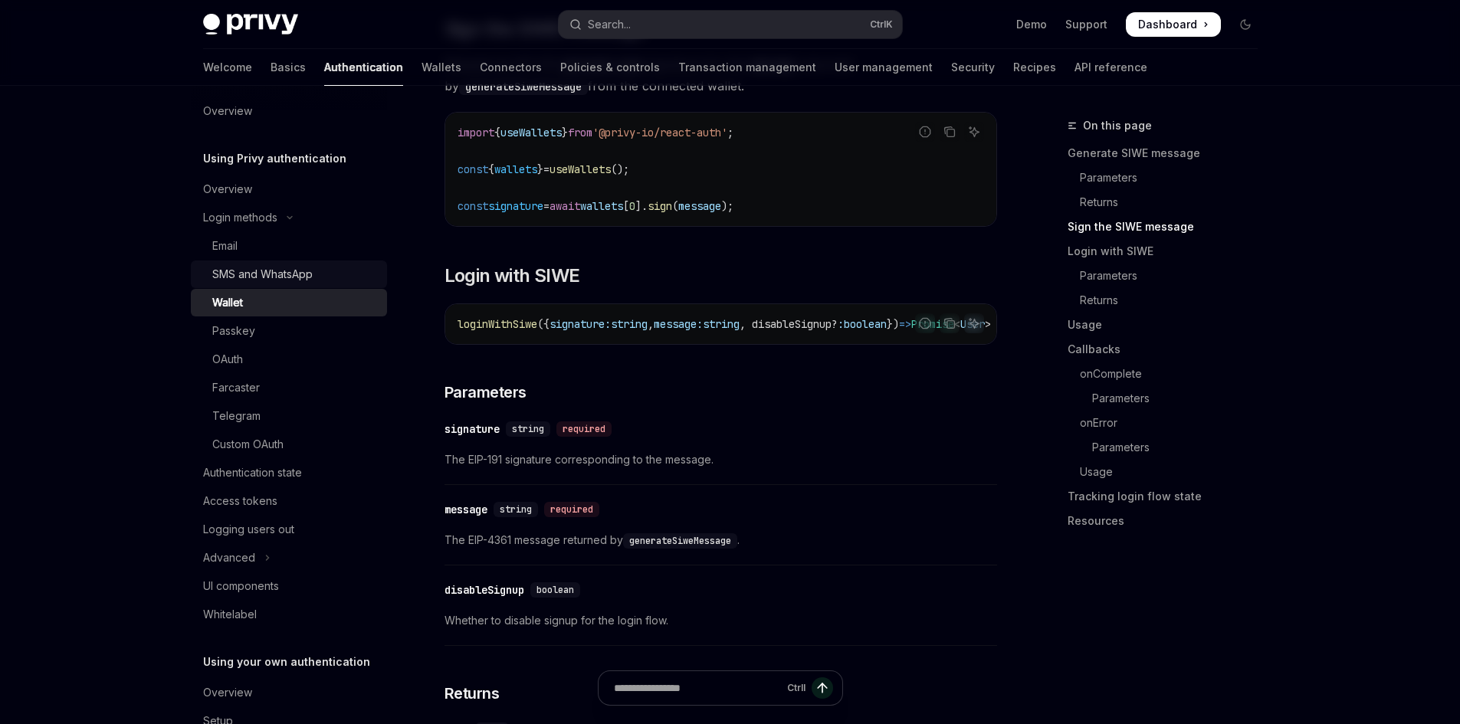
scroll to position [6, 0]
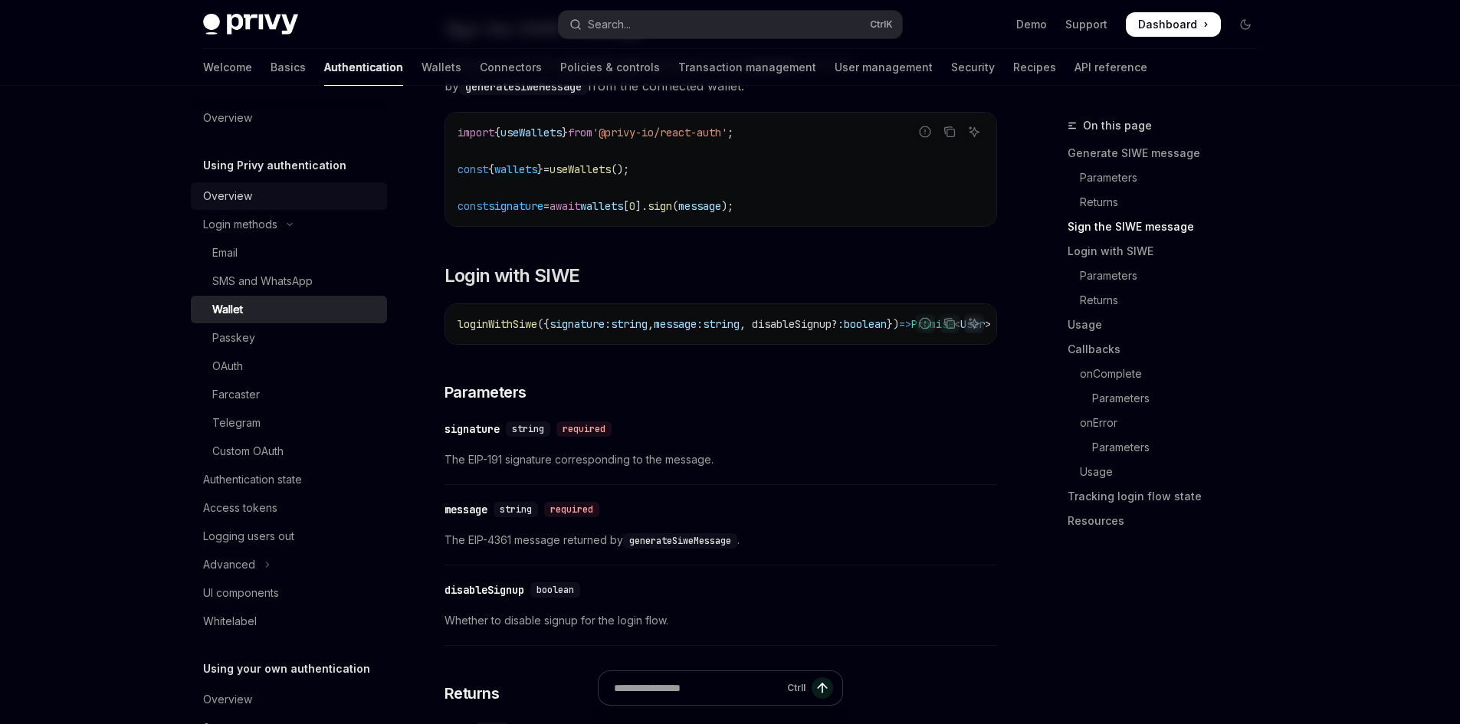
click at [231, 194] on div "Overview" at bounding box center [227, 196] width 49 height 18
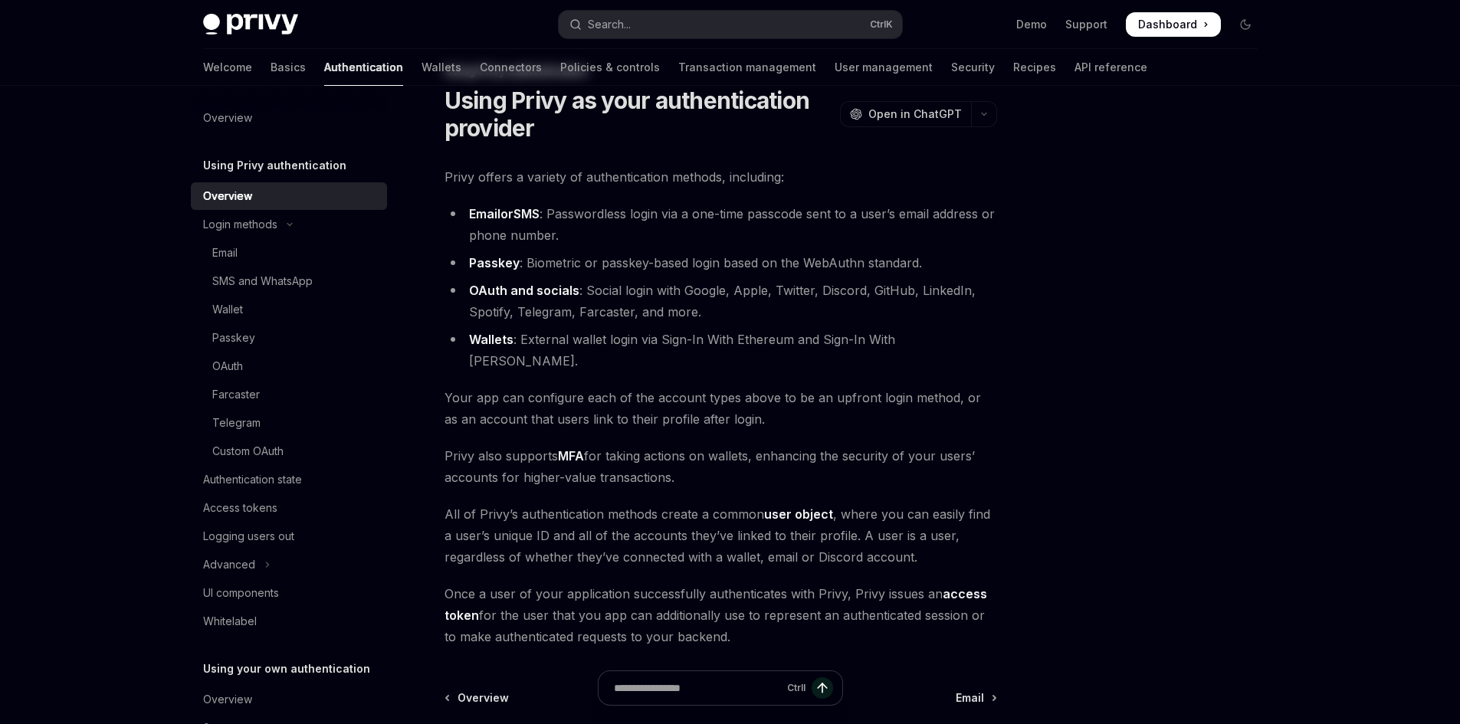
scroll to position [204, 0]
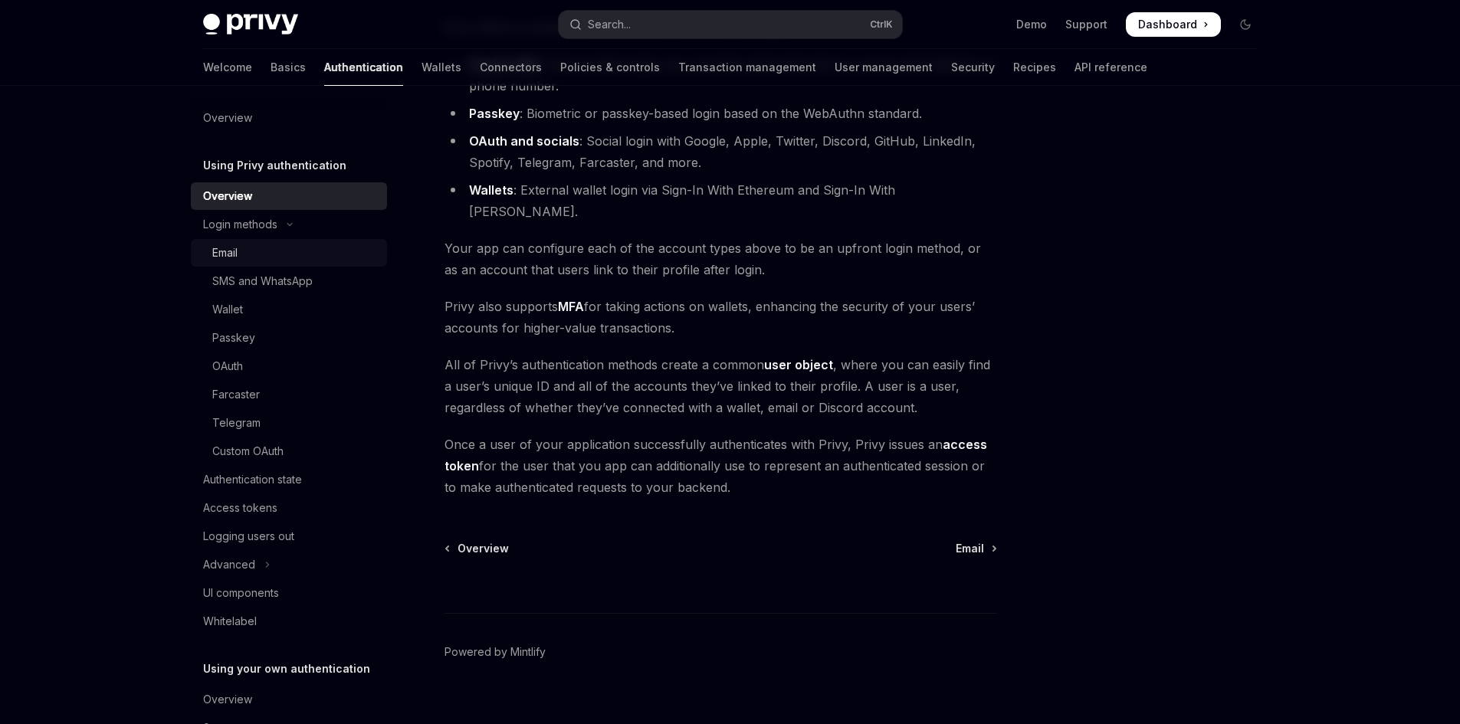
click at [248, 251] on div "Email" at bounding box center [295, 253] width 166 height 18
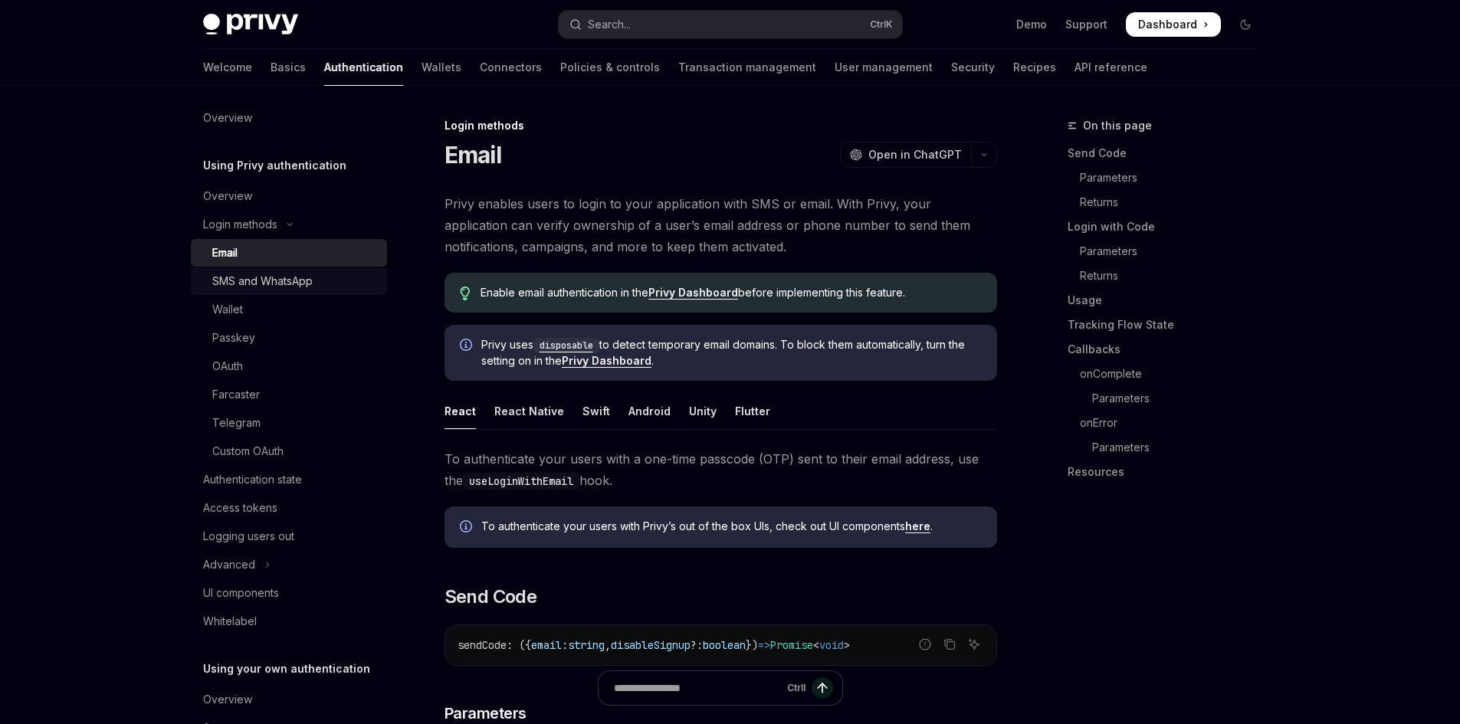
type textarea "*"
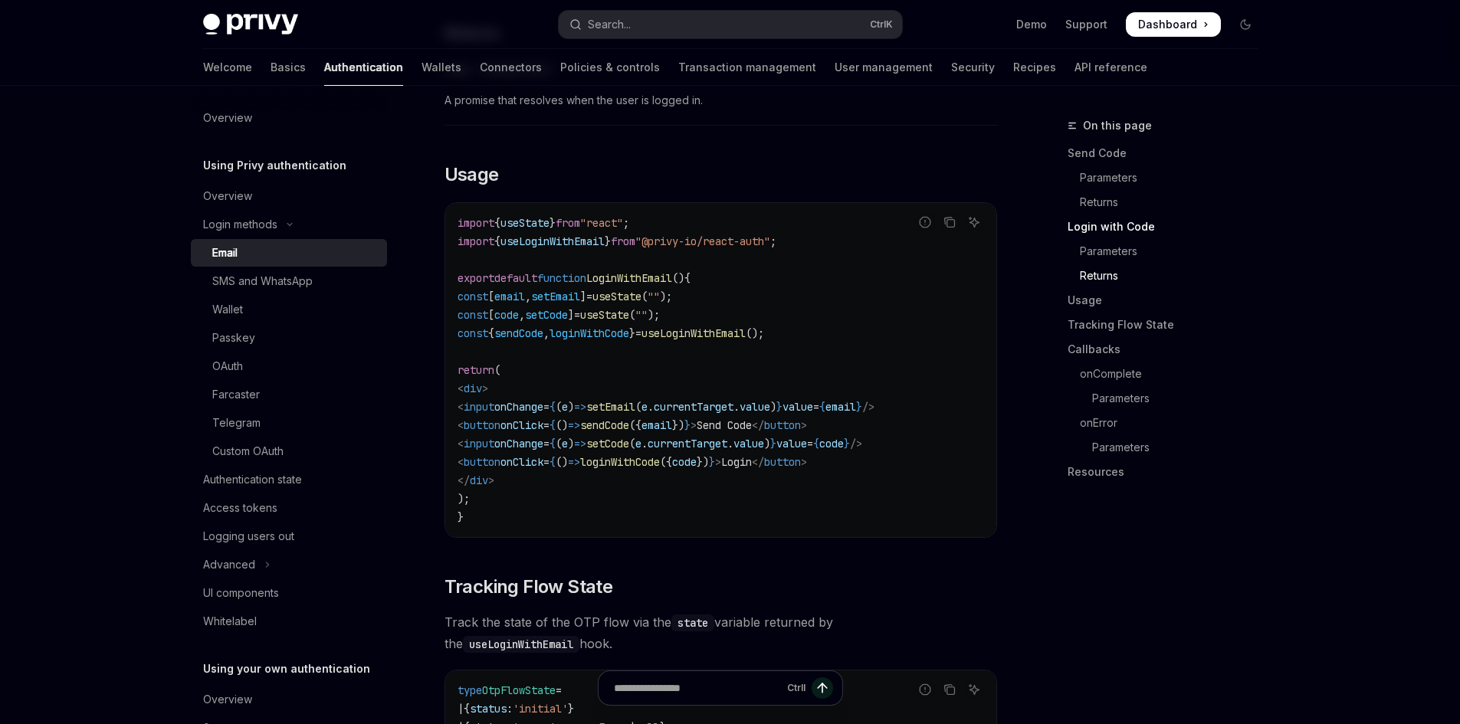
scroll to position [1303, 0]
click at [494, 398] on span "input" at bounding box center [479, 404] width 31 height 14
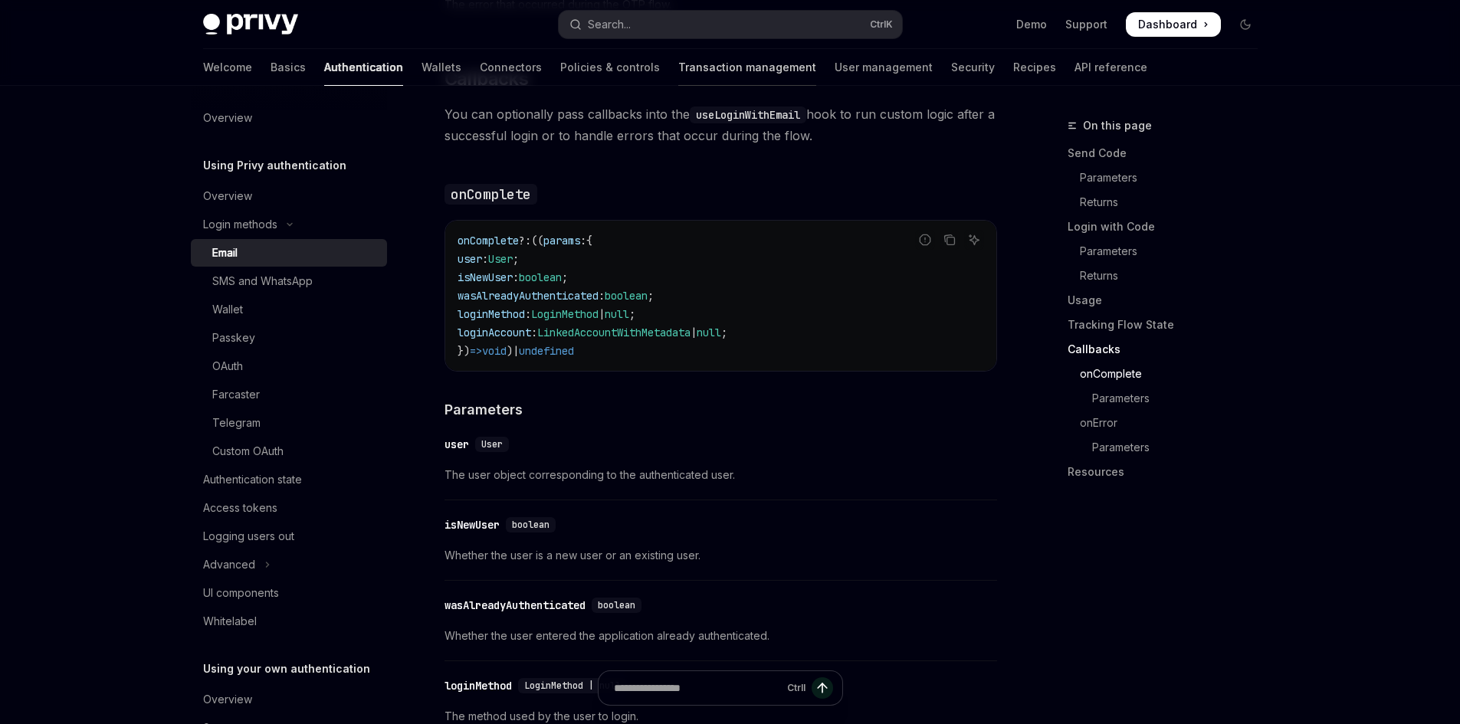
scroll to position [2069, 0]
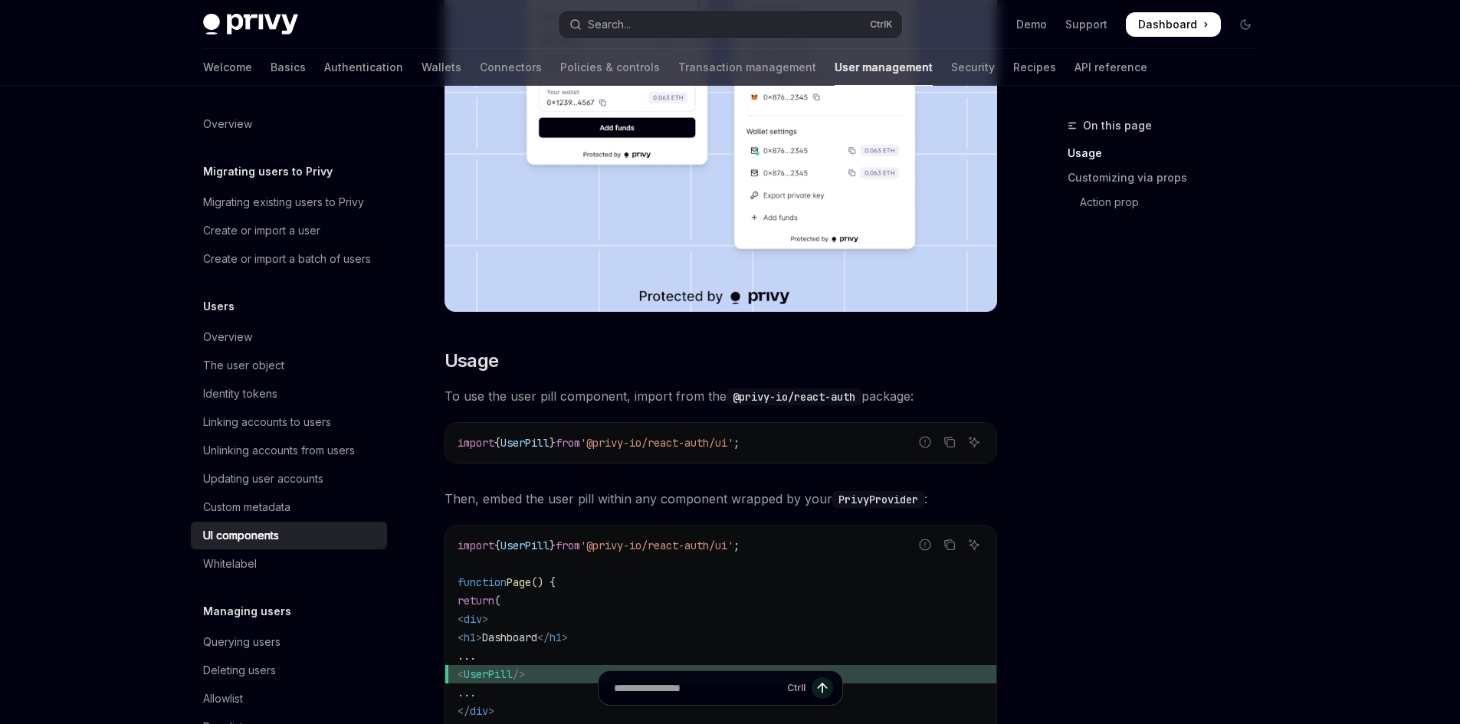
scroll to position [536, 0]
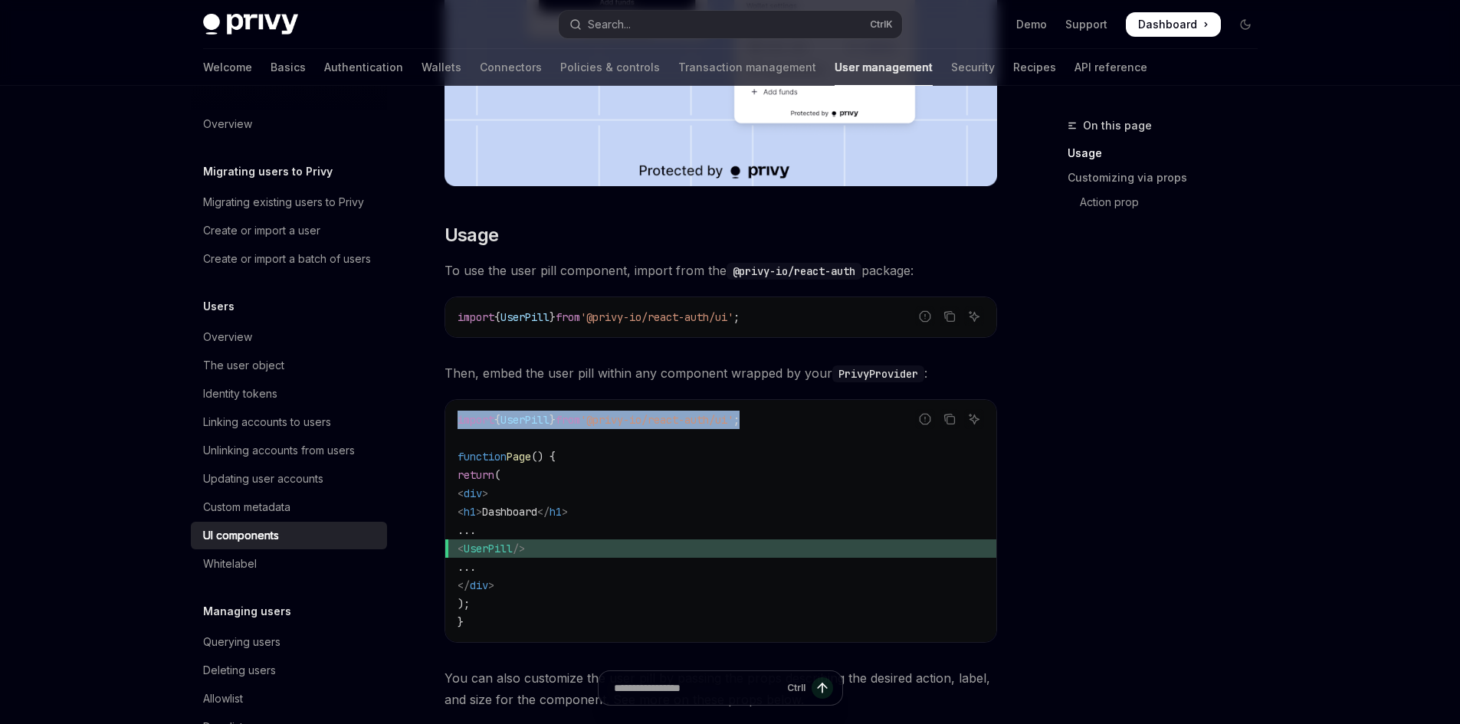
drag, startPoint x: 774, startPoint y: 424, endPoint x: 426, endPoint y: 419, distance: 347.9
copy span "import { UserPill } from '@privy-io/react-auth/ui' ;"
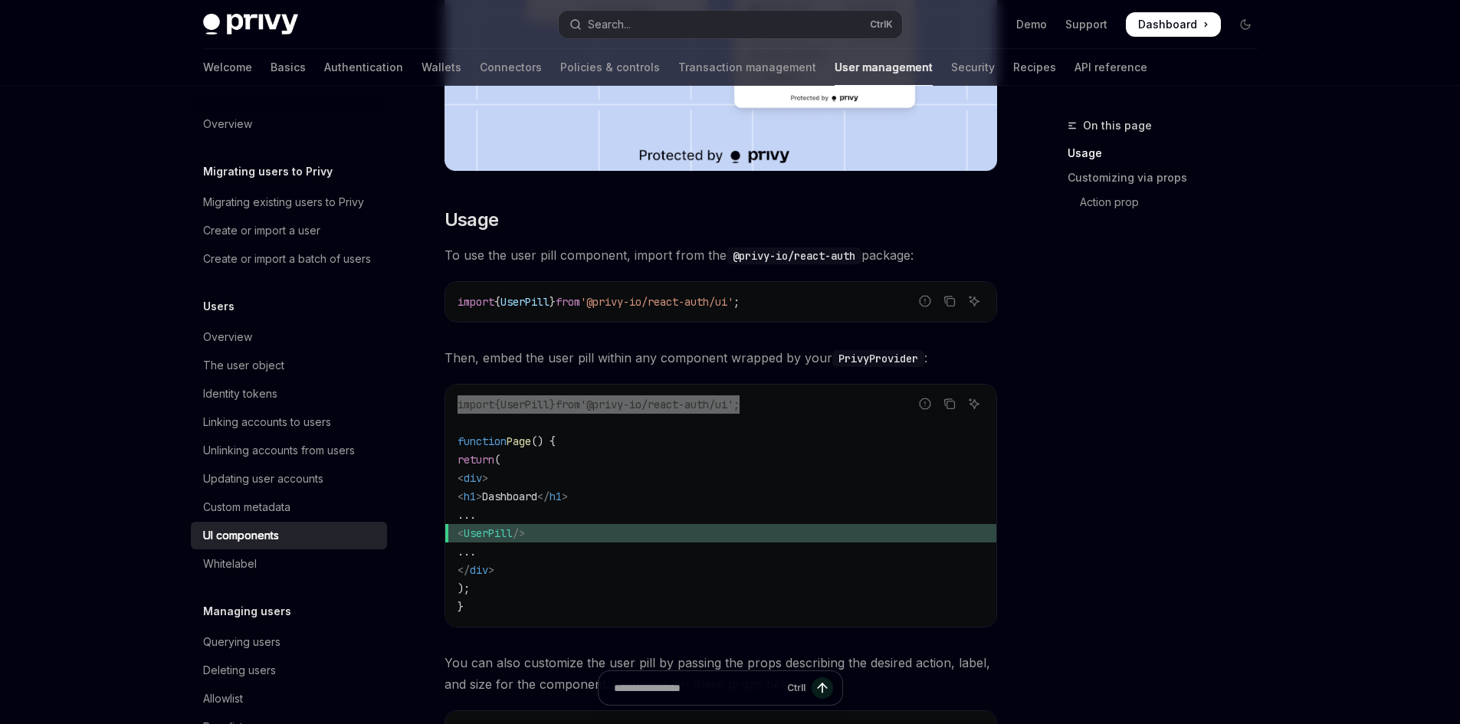
scroll to position [613, 0]
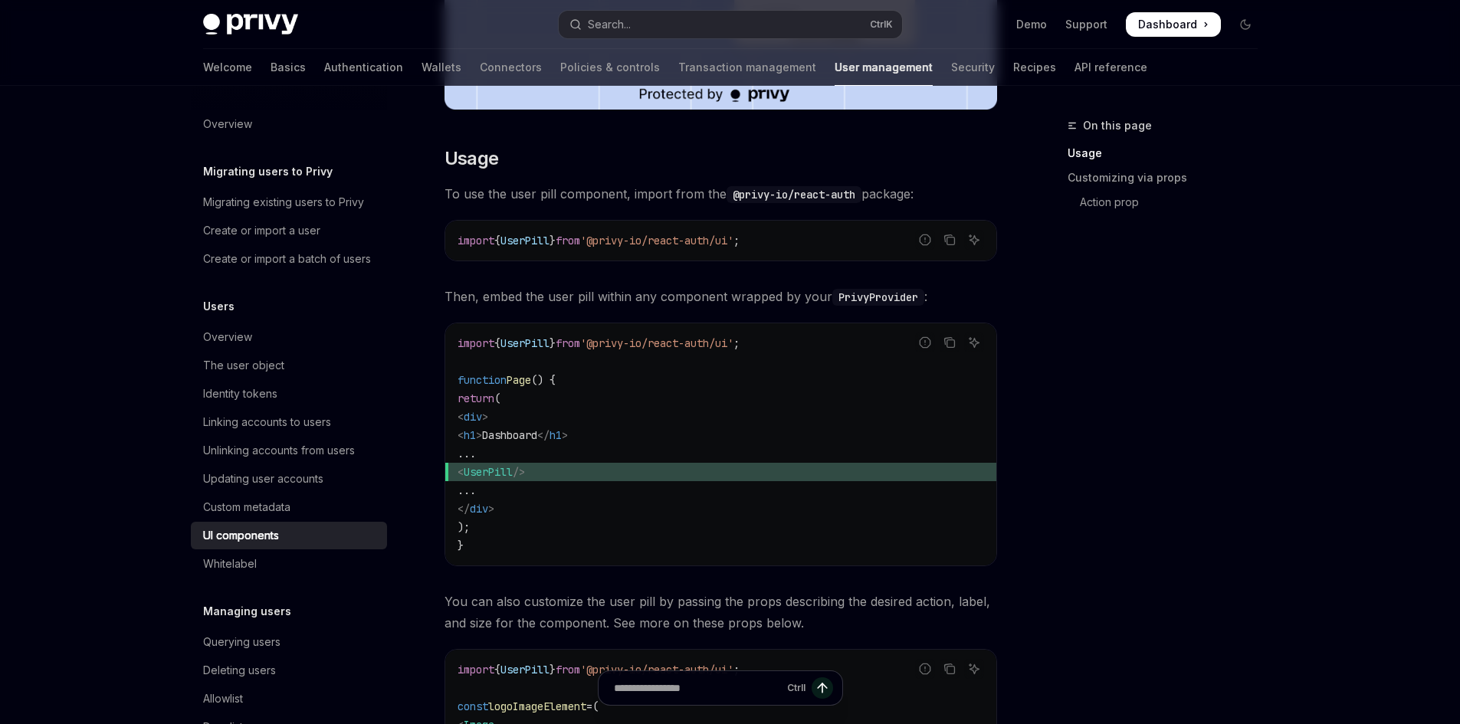
click at [592, 477] on span "< UserPill />" at bounding box center [720, 472] width 526 height 18
drag, startPoint x: 602, startPoint y: 467, endPoint x: 491, endPoint y: 470, distance: 111.2
click at [491, 470] on span "< UserPill />" at bounding box center [720, 472] width 526 height 18
copy span "< UserPill />"
drag, startPoint x: 1300, startPoint y: 515, endPoint x: 1195, endPoint y: 410, distance: 149.0
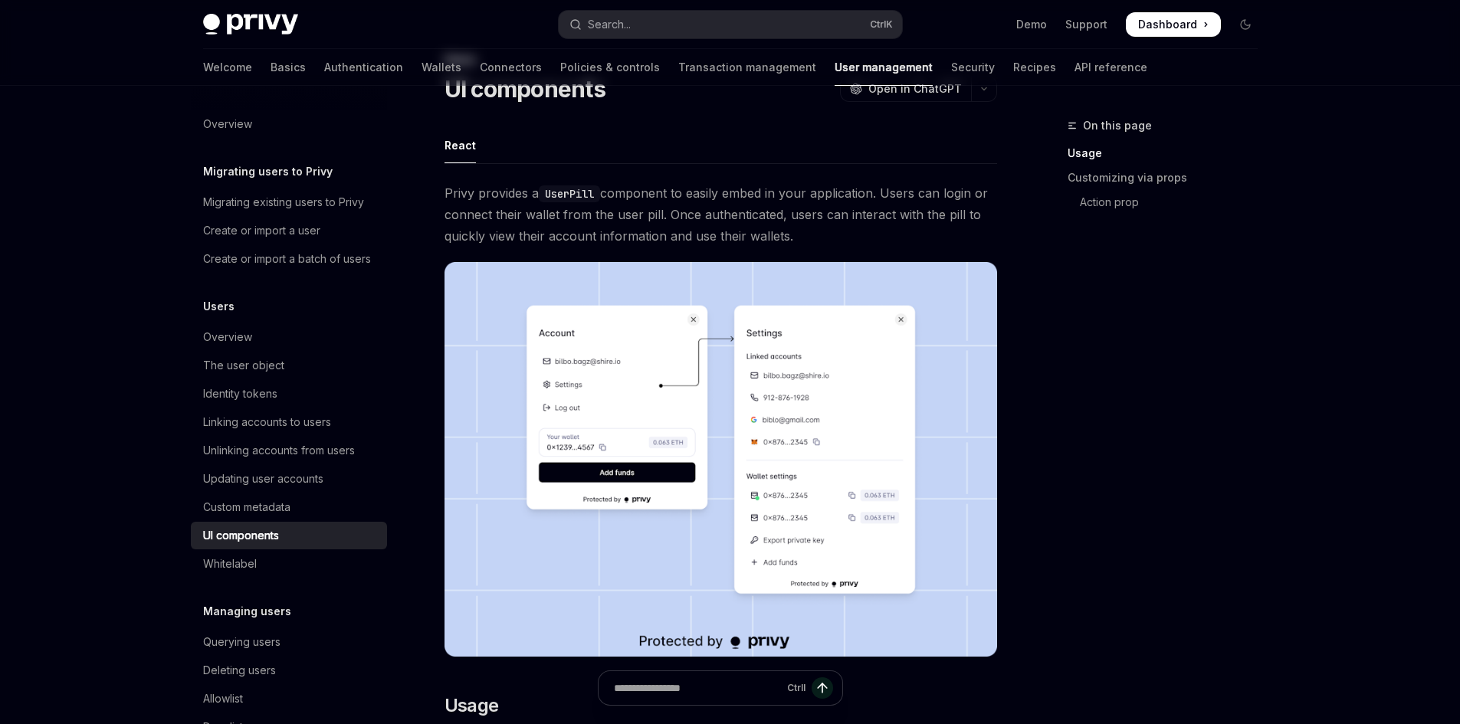
scroll to position [0, 0]
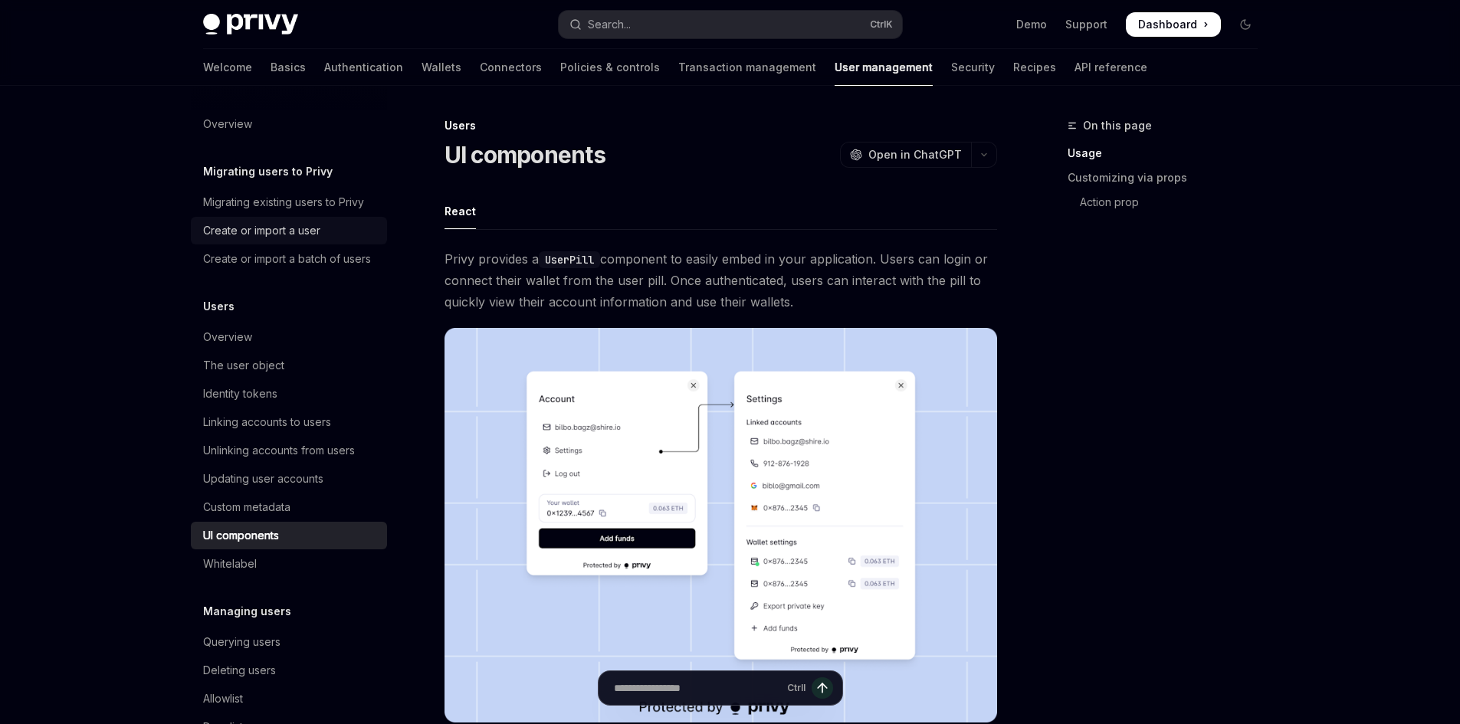
click at [288, 230] on div "Create or import a user" at bounding box center [261, 230] width 117 height 18
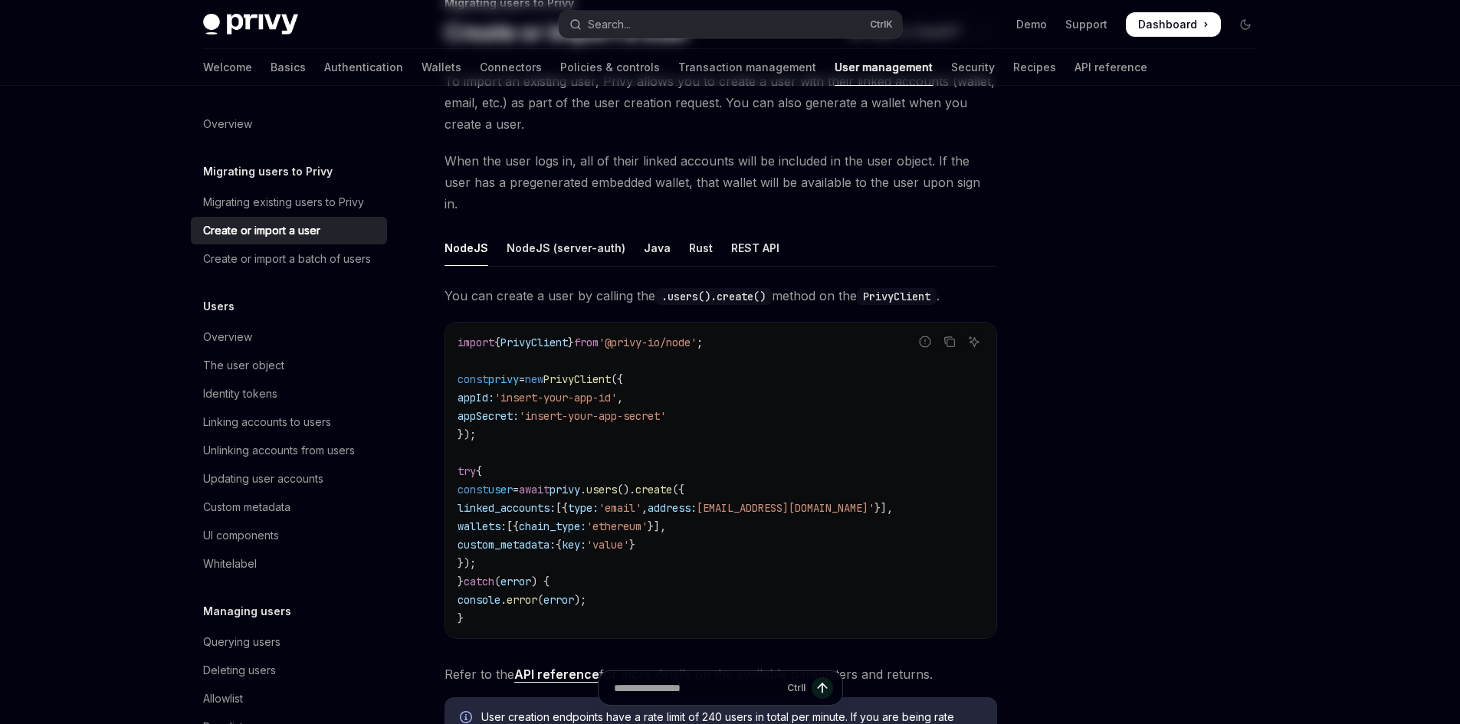
scroll to position [230, 0]
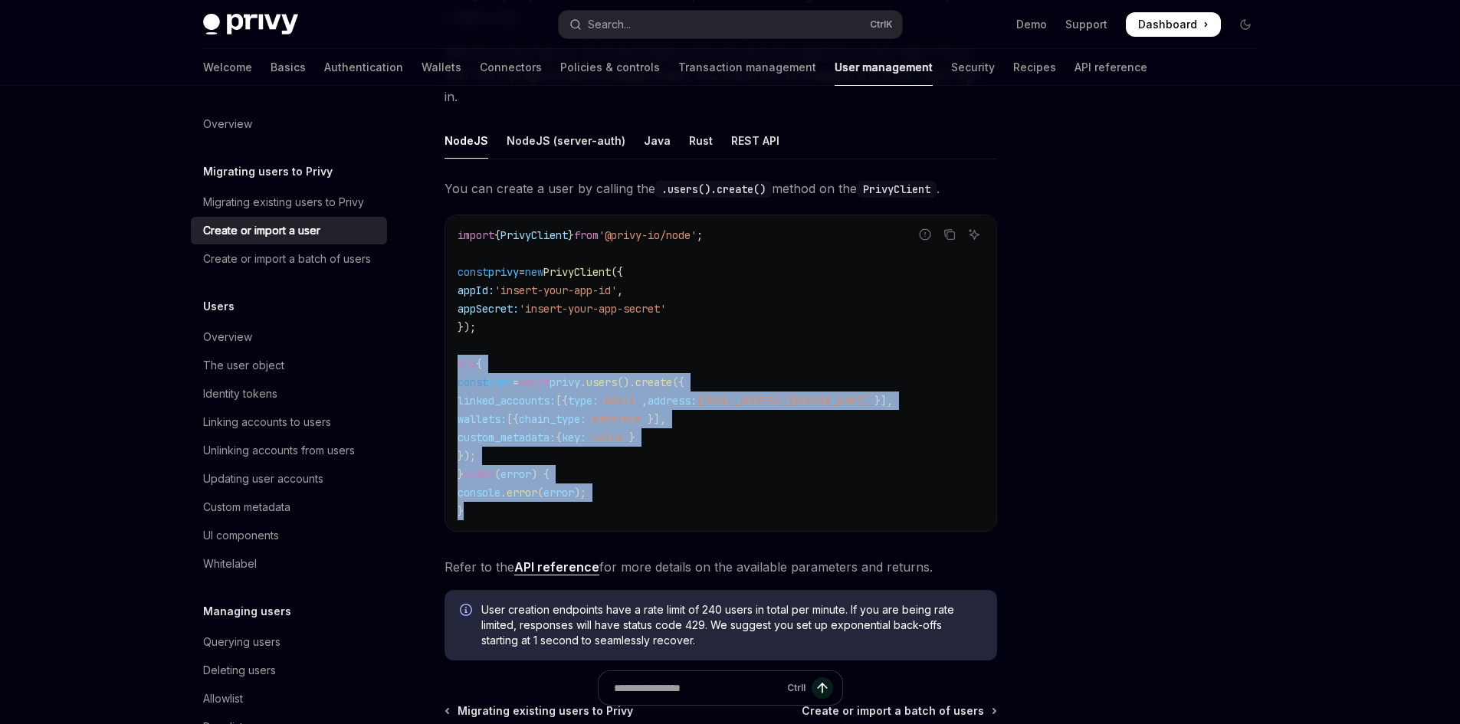
drag, startPoint x: 475, startPoint y: 487, endPoint x: 446, endPoint y: 338, distance: 152.2
click at [446, 338] on div "import { PrivyClient } from '@privy-io/node' ; const privy = new PrivyClient ({…" at bounding box center [720, 373] width 551 height 316
copy code "try { const user = await privy . users (). create ({ linked_accounts: [{ type: …"
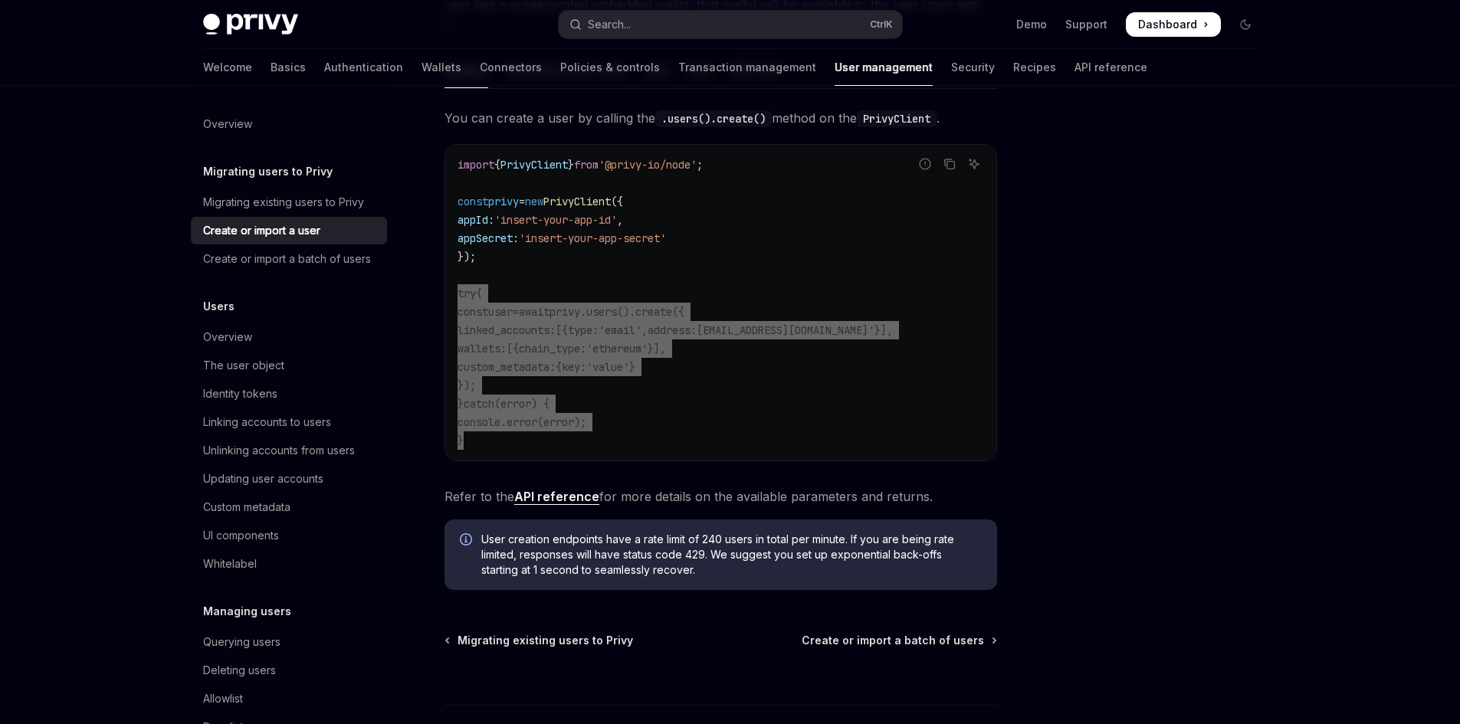
scroll to position [9, 0]
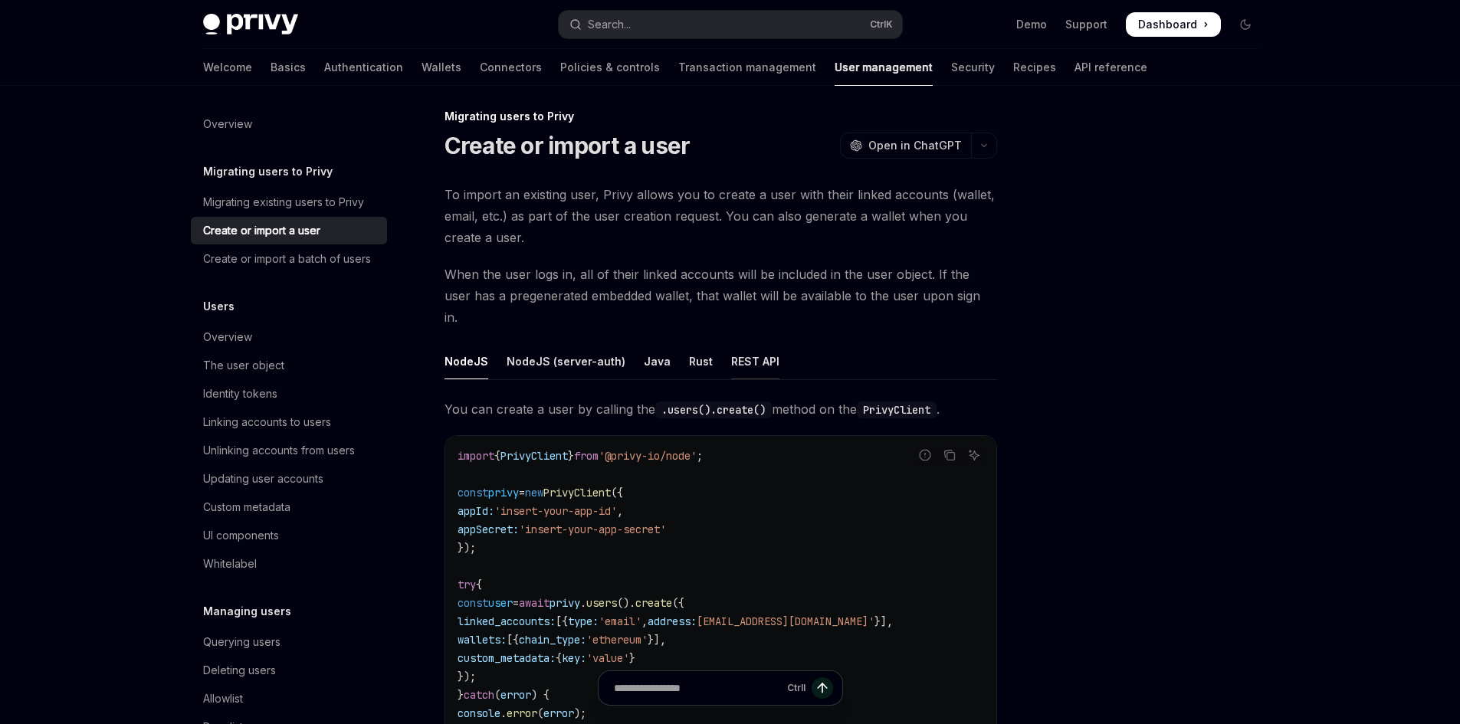
click at [735, 343] on div "REST API" at bounding box center [755, 361] width 48 height 36
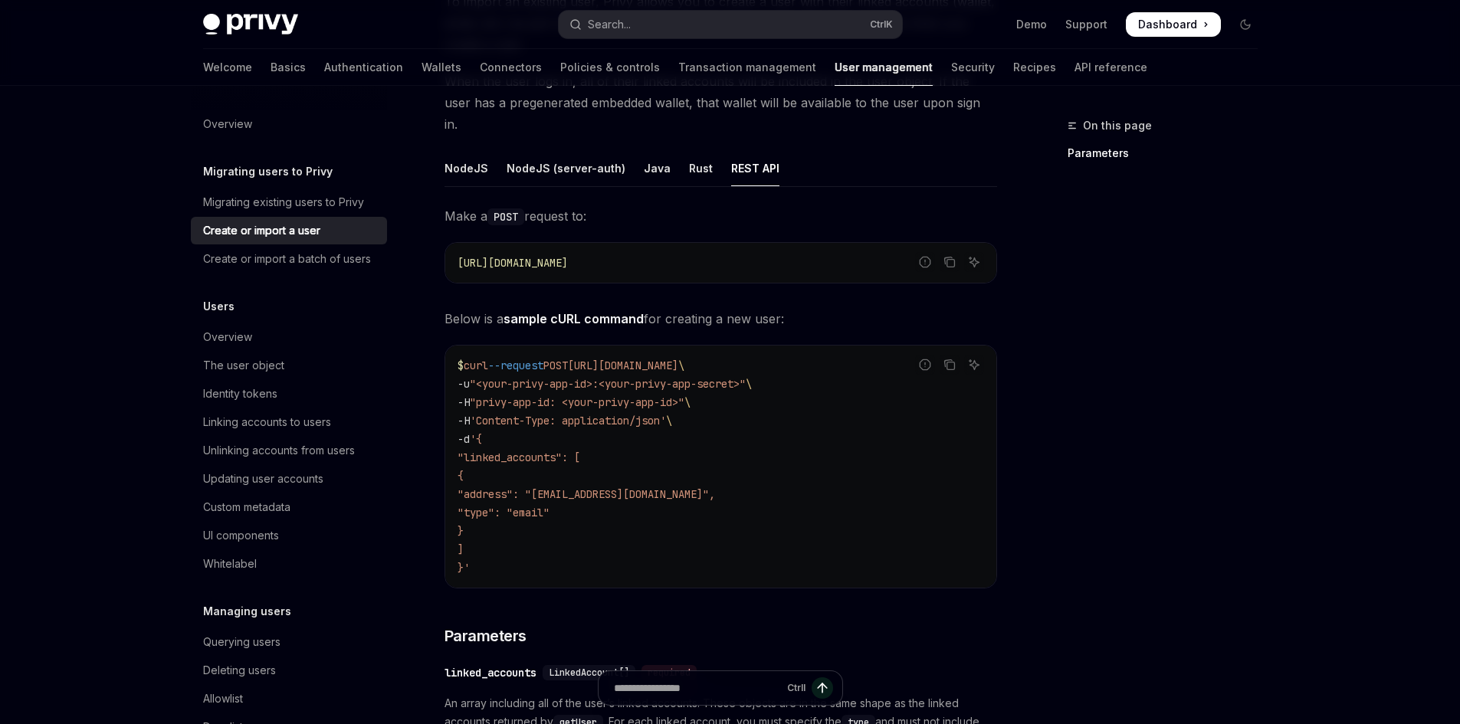
scroll to position [162, 0]
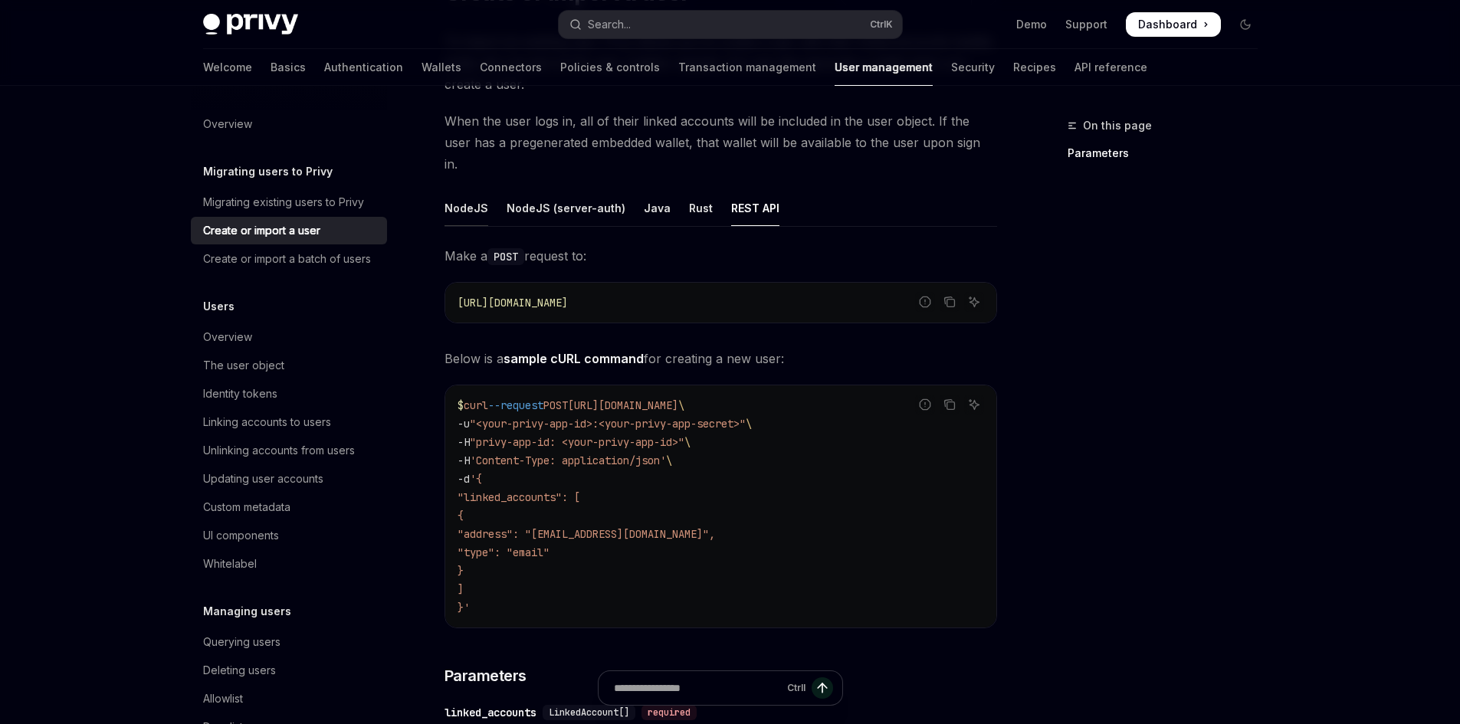
click at [459, 194] on div "NodeJS" at bounding box center [466, 208] width 44 height 36
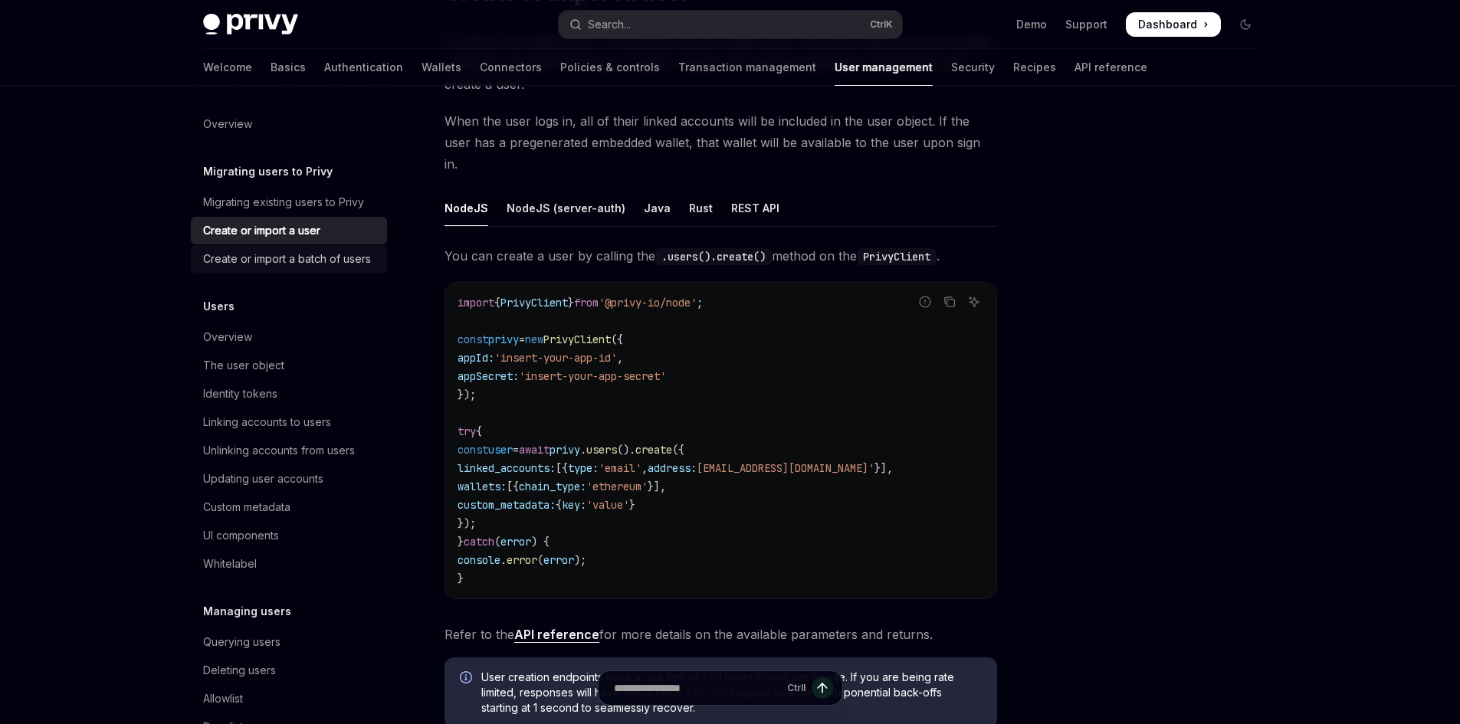
click at [248, 260] on div "Create or import a batch of users" at bounding box center [287, 259] width 168 height 18
type textarea "*"
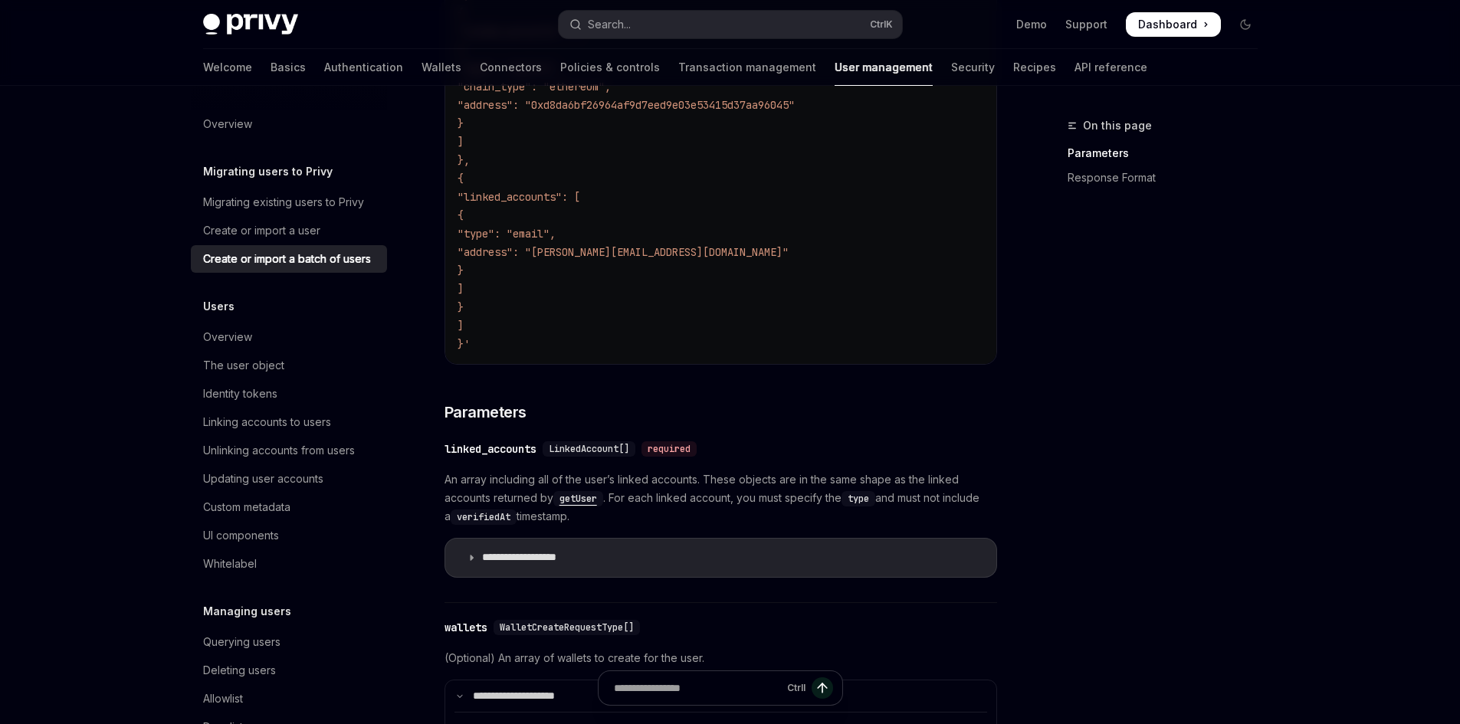
scroll to position [920, 0]
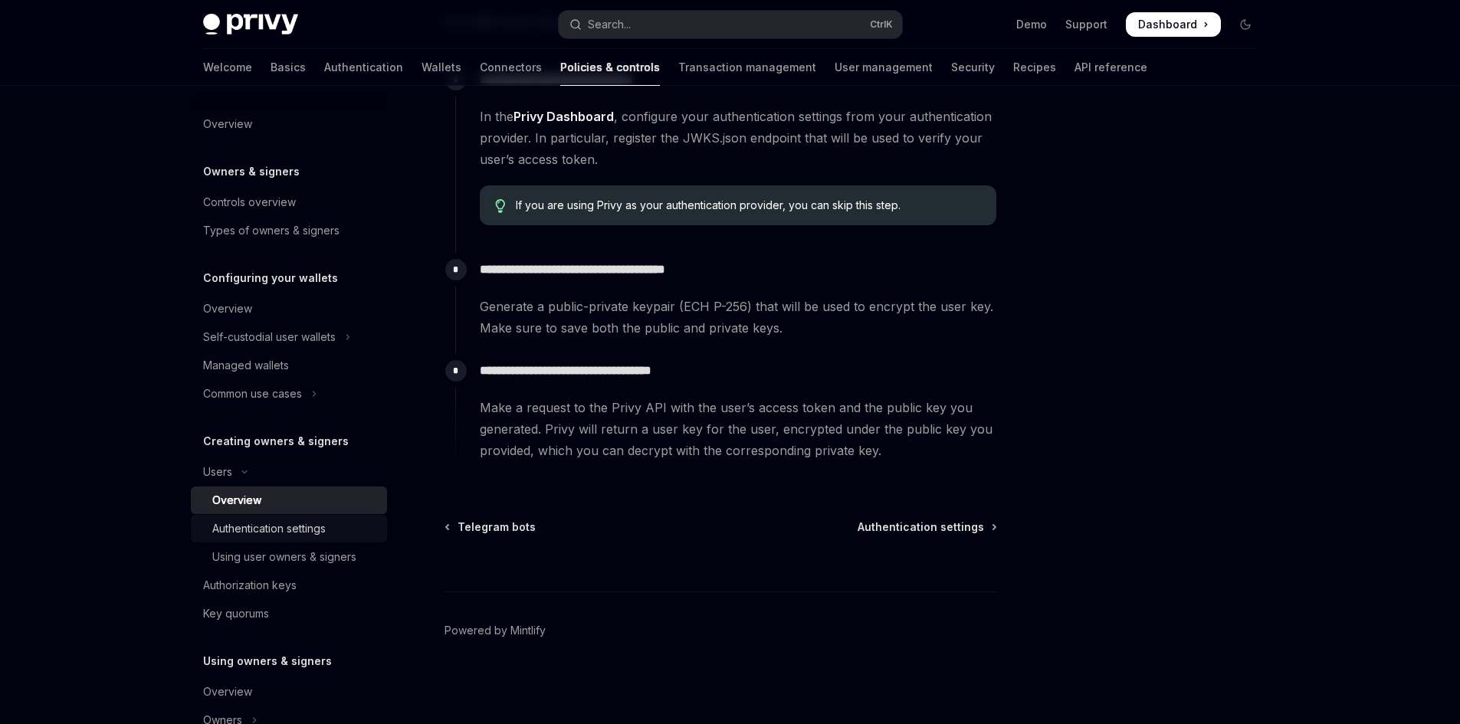
click at [261, 530] on div "Authentication settings" at bounding box center [268, 529] width 113 height 18
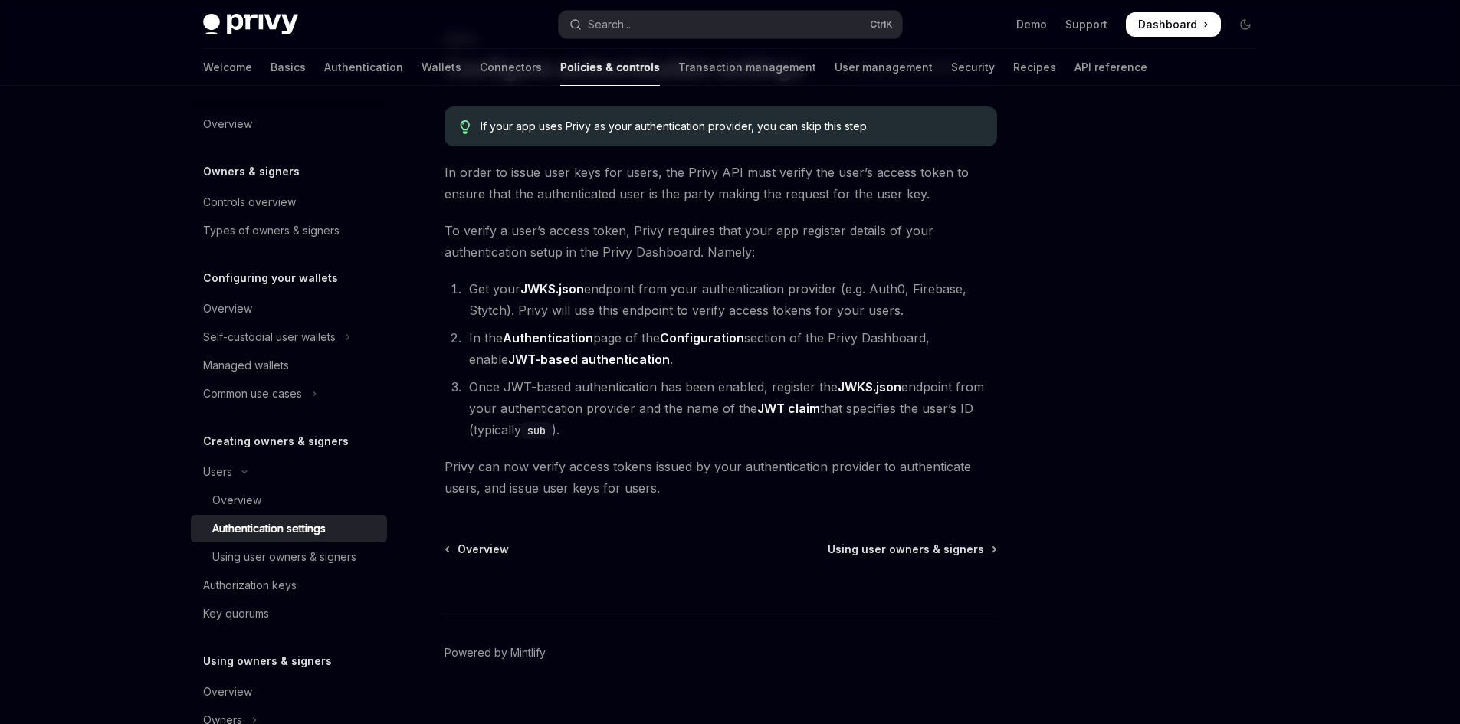
scroll to position [109, 0]
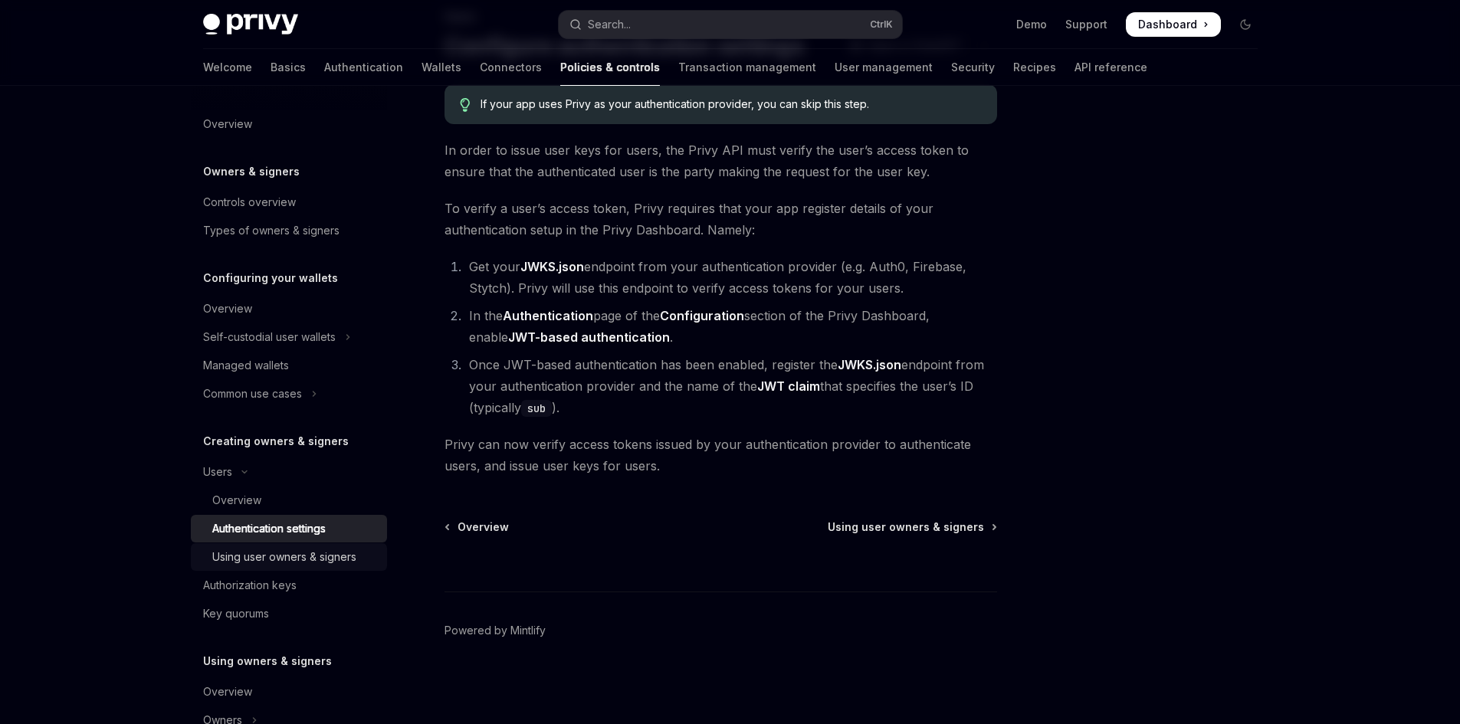
click at [294, 547] on link "Using user owners & signers" at bounding box center [289, 557] width 196 height 28
type textarea "*"
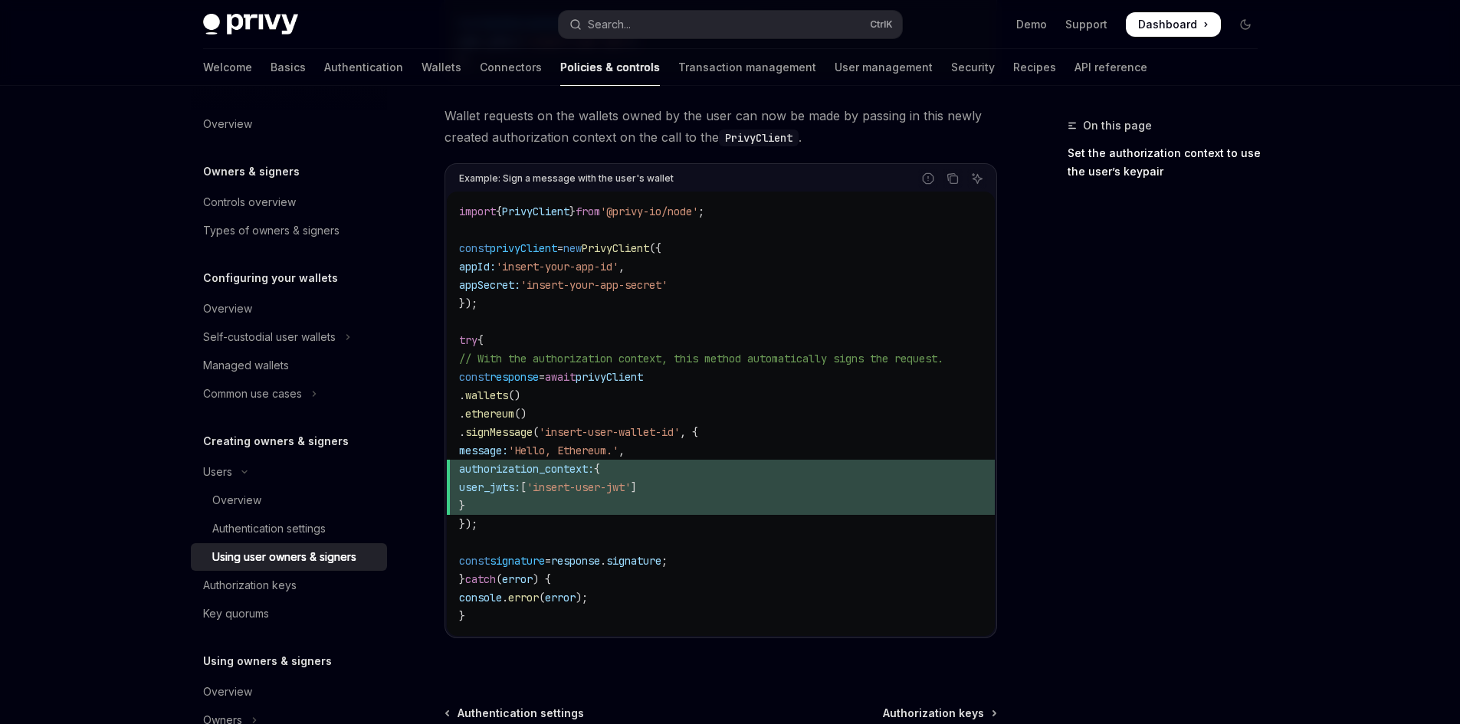
scroll to position [831, 0]
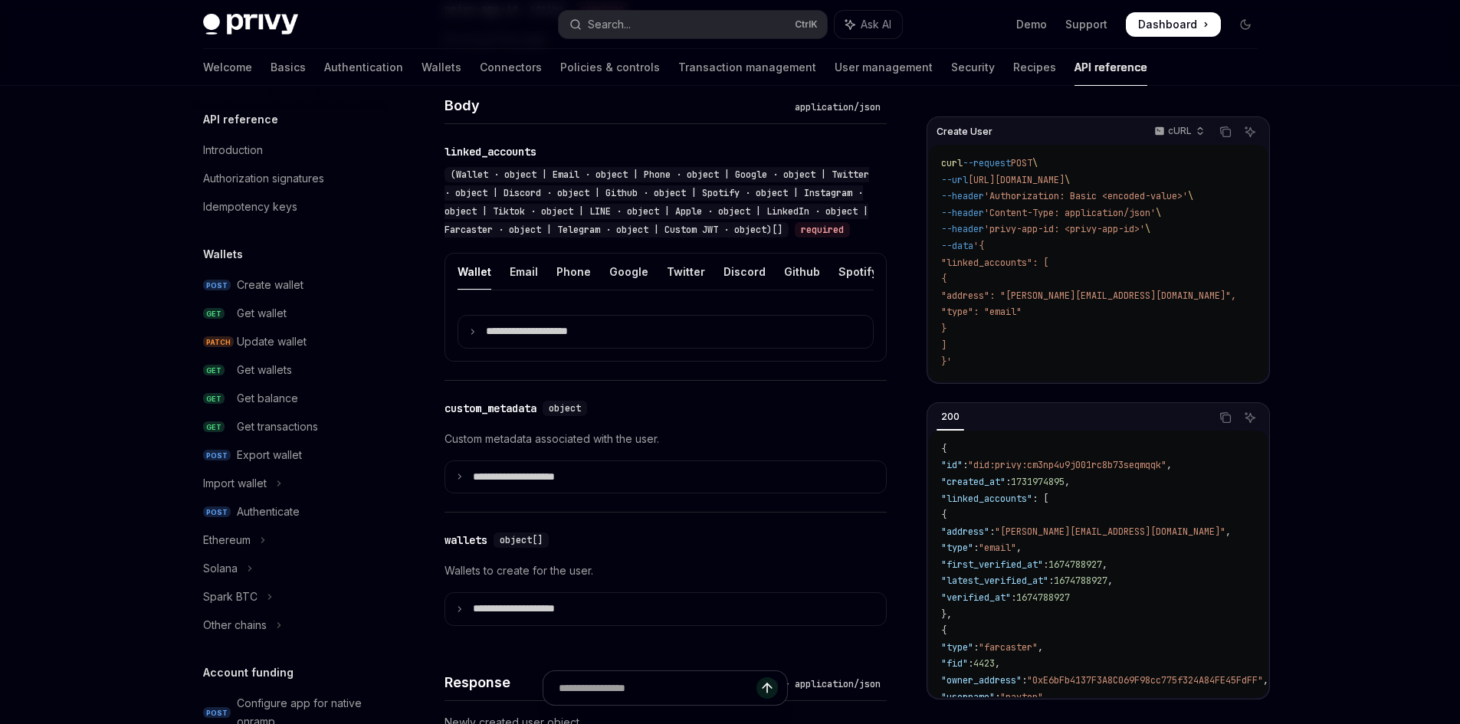
scroll to position [912, 0]
